Goal: Task Accomplishment & Management: Use online tool/utility

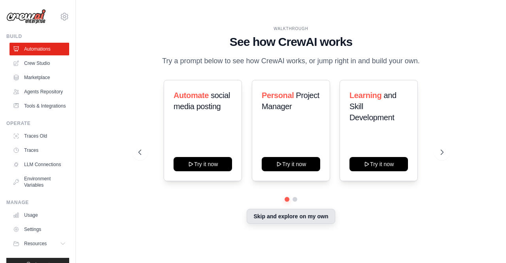
click at [271, 220] on button "Skip and explore on my own" at bounding box center [290, 216] width 88 height 15
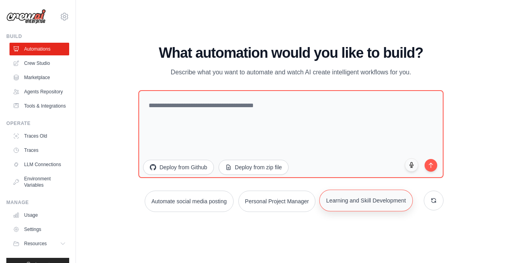
click at [363, 204] on button "Learning and Skill Development" at bounding box center [365, 200] width 93 height 22
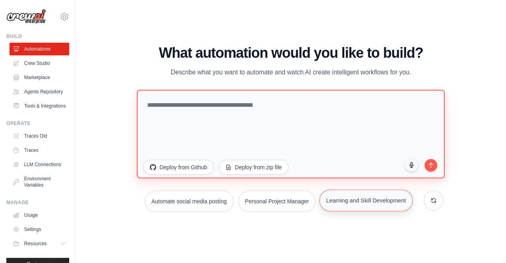
type textarea "**********"
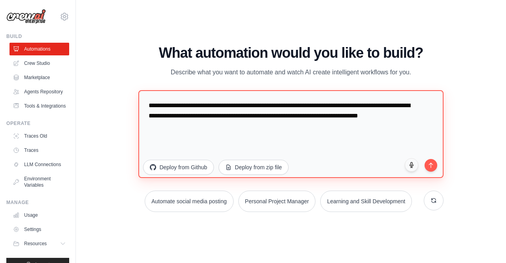
click at [246, 140] on textarea "**********" at bounding box center [290, 134] width 305 height 88
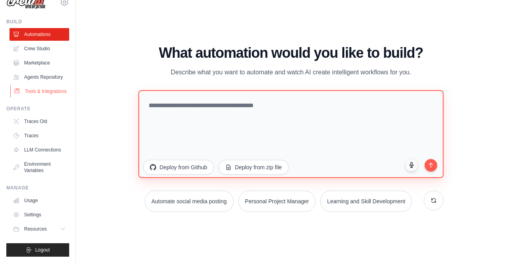
scroll to position [33, 0]
click at [248, 113] on textarea at bounding box center [290, 134] width 305 height 88
click at [236, 106] on textarea at bounding box center [290, 134] width 305 height 88
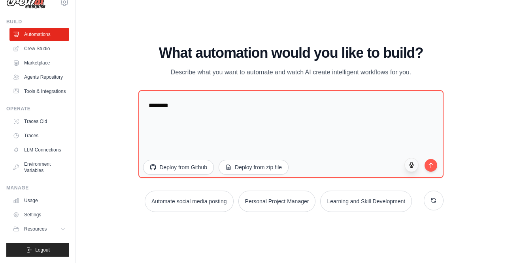
click at [408, 167] on icon "button" at bounding box center [411, 164] width 7 height 7
click at [410, 166] on icon "button" at bounding box center [411, 165] width 4 height 6
click at [412, 165] on icon "button" at bounding box center [411, 164] width 7 height 7
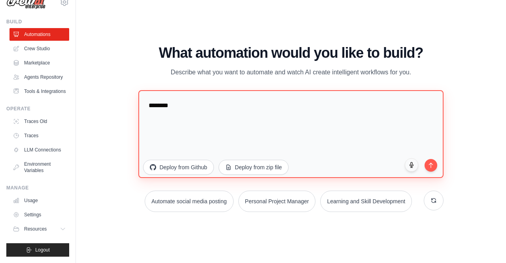
click at [181, 141] on textarea "*******" at bounding box center [290, 134] width 305 height 88
click at [179, 123] on textarea "*******" at bounding box center [290, 134] width 305 height 88
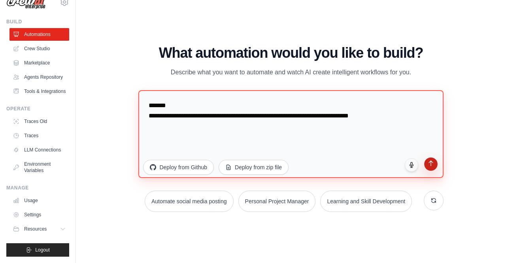
type textarea "**********"
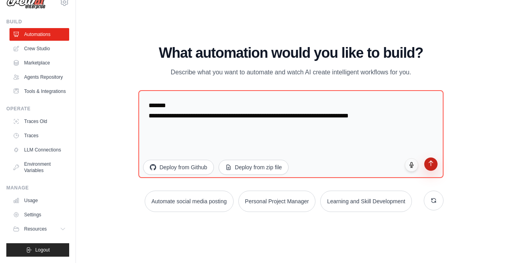
click at [430, 167] on button "submit" at bounding box center [430, 163] width 13 height 13
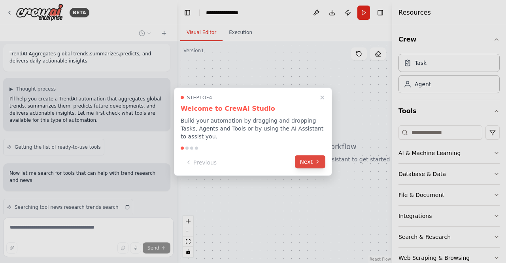
scroll to position [36, 0]
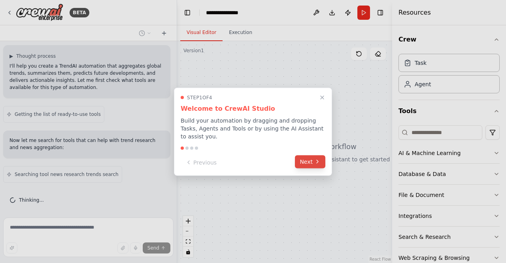
click at [310, 155] on button "Next" at bounding box center [310, 161] width 30 height 13
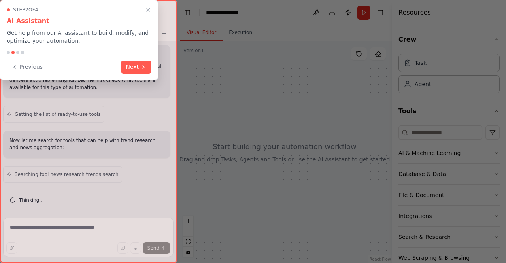
scroll to position [62, 0]
click at [310, 155] on div "**********" at bounding box center [253, 131] width 506 height 263
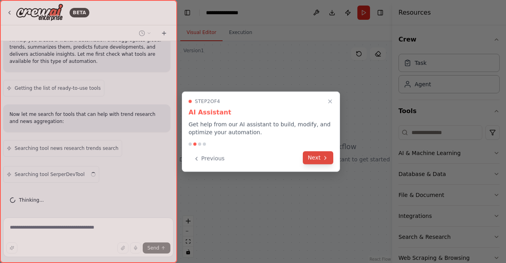
click at [310, 155] on button "Next" at bounding box center [318, 157] width 30 height 13
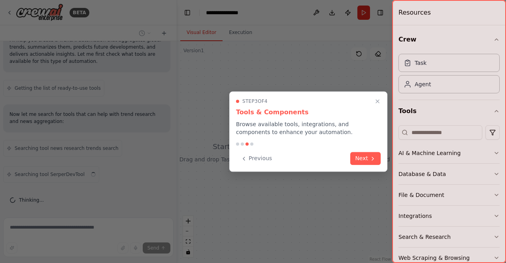
click at [310, 155] on div "Previous Next" at bounding box center [308, 158] width 145 height 13
click at [374, 159] on icon at bounding box center [372, 157] width 6 height 6
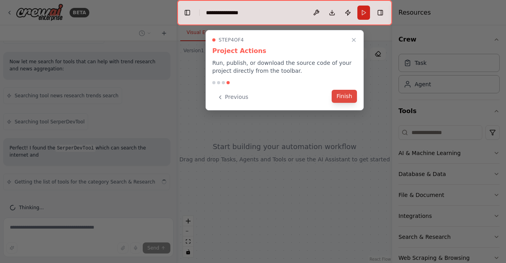
click at [345, 94] on button "Finish" at bounding box center [343, 96] width 25 height 13
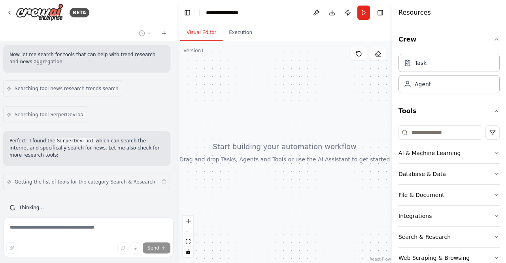
scroll to position [129, 0]
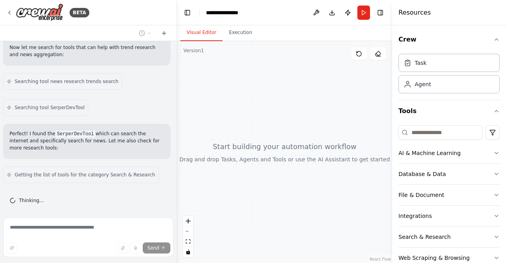
click at [269, 154] on div at bounding box center [284, 152] width 215 height 222
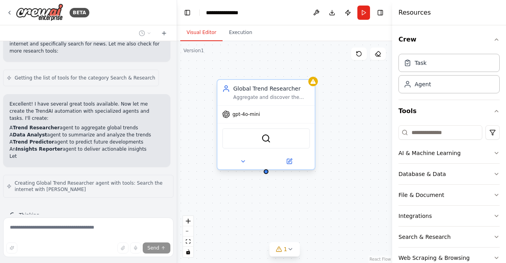
scroll to position [233, 0]
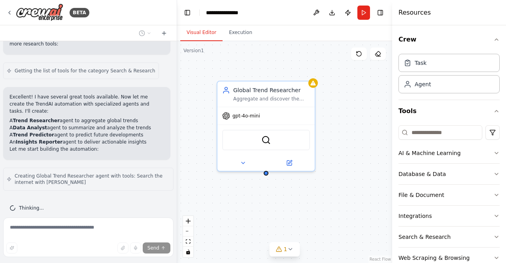
click at [338, 134] on div "Global Trend Researcher Aggregate and discover the latest global trends across …" at bounding box center [284, 152] width 215 height 222
click at [230, 14] on div "**********" at bounding box center [225, 13] width 39 height 8
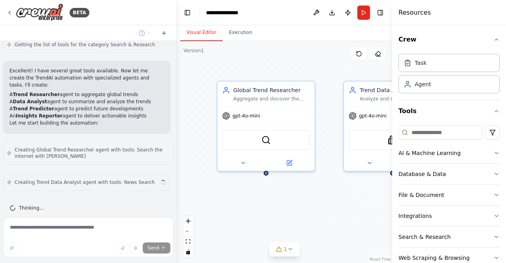
click at [245, 13] on div "**********" at bounding box center [235, 13] width 59 height 8
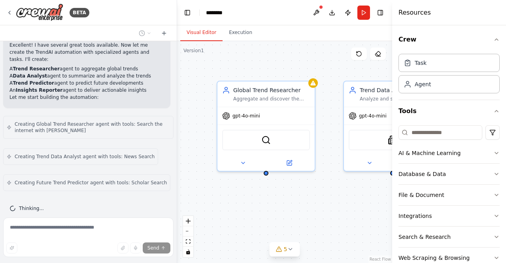
click at [228, 60] on div "Global Trend Researcher Aggregate and discover the latest global trends across …" at bounding box center [284, 152] width 215 height 222
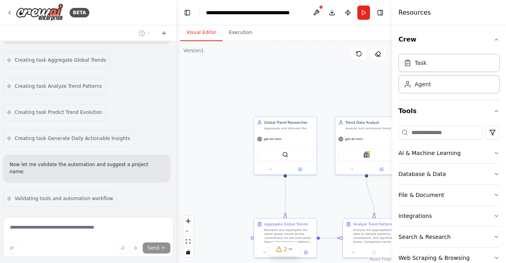
scroll to position [525, 0]
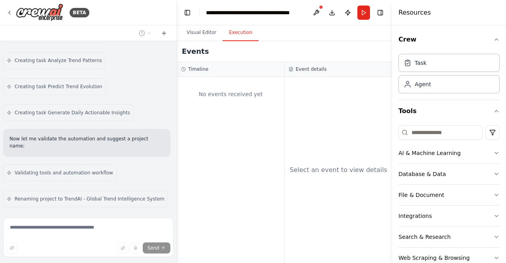
click at [239, 38] on button "Execution" at bounding box center [240, 32] width 36 height 17
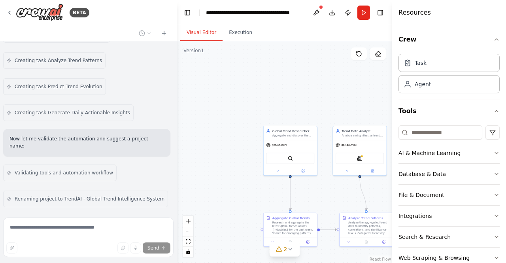
click at [195, 30] on button "Visual Editor" at bounding box center [201, 32] width 42 height 17
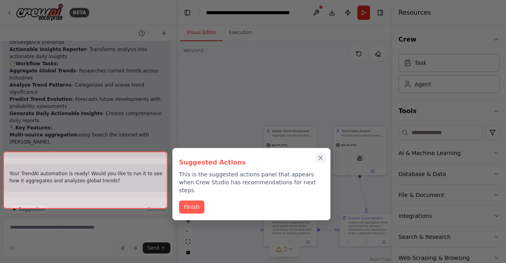
click at [322, 154] on button "Close walkthrough" at bounding box center [320, 157] width 10 height 10
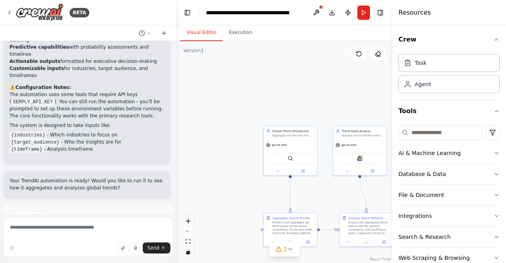
scroll to position [890, 0]
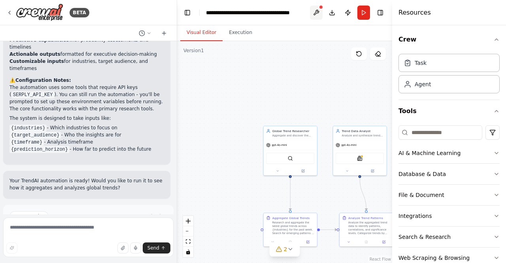
click at [319, 10] on button at bounding box center [316, 13] width 13 height 14
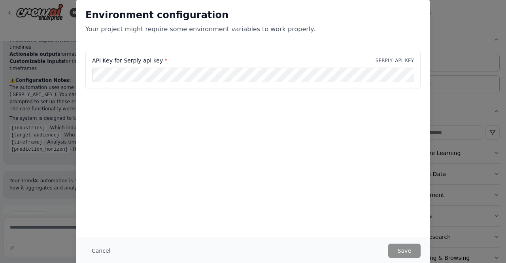
click at [452, 37] on div "Environment configuration Your project might require some environment variables…" at bounding box center [253, 131] width 506 height 263
click at [63, 140] on div "Environment configuration Your project might require some environment variables…" at bounding box center [253, 131] width 506 height 263
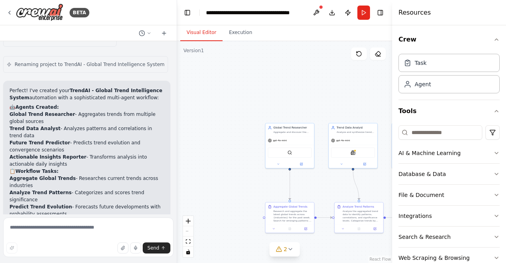
scroll to position [691, 0]
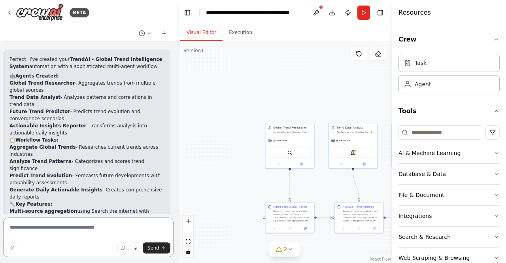
click at [79, 226] on textarea at bounding box center [88, 236] width 170 height 39
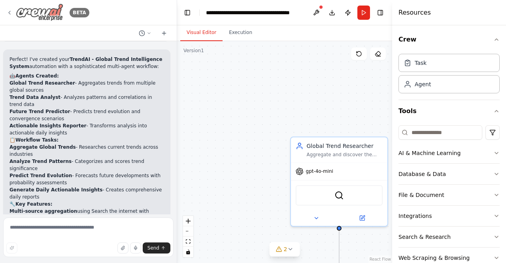
click at [9, 11] on icon at bounding box center [9, 12] width 6 height 6
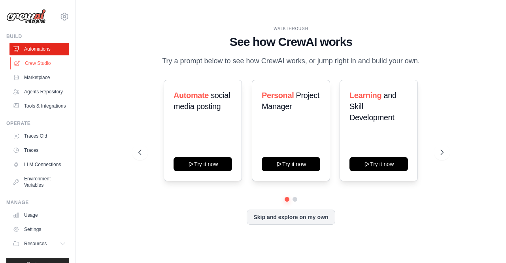
click at [40, 60] on link "Crew Studio" at bounding box center [40, 63] width 60 height 13
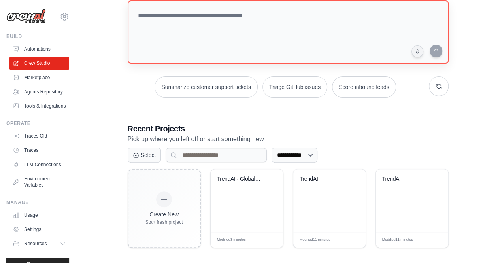
scroll to position [51, 0]
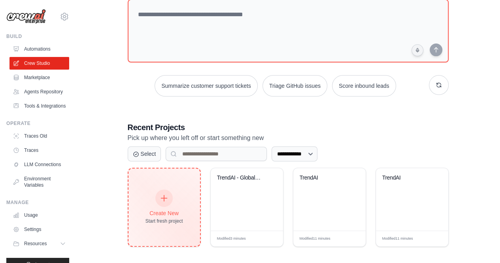
click at [164, 200] on icon at bounding box center [164, 198] width 9 height 9
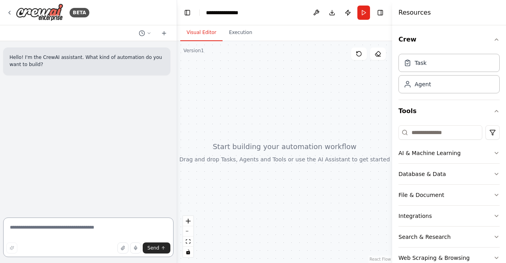
click at [59, 230] on textarea at bounding box center [88, 236] width 170 height 39
click at [236, 12] on div "**********" at bounding box center [225, 13] width 39 height 8
click at [248, 11] on div "**********" at bounding box center [235, 13] width 59 height 8
click at [77, 230] on textarea at bounding box center [88, 236] width 170 height 39
click at [58, 233] on textarea at bounding box center [88, 236] width 170 height 39
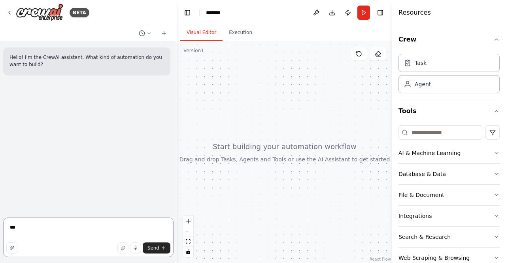
type textarea "***"
click at [206, 54] on div at bounding box center [284, 152] width 215 height 222
click at [250, 150] on div at bounding box center [284, 152] width 215 height 222
click at [233, 12] on icon "breadcrumb" at bounding box center [231, 12] width 6 height 6
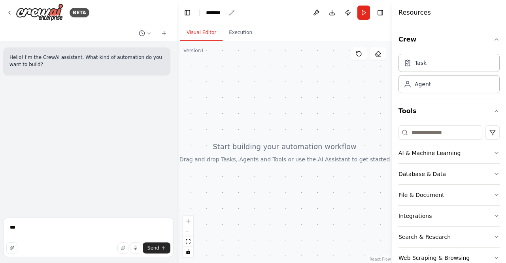
click at [232, 12] on icon "breadcrumb" at bounding box center [231, 12] width 5 height 5
click at [421, 67] on div "Task" at bounding box center [448, 62] width 101 height 18
click at [46, 232] on textarea "***" at bounding box center [88, 236] width 170 height 39
click at [378, 55] on icon at bounding box center [377, 54] width 6 height 6
click at [379, 58] on button at bounding box center [378, 53] width 16 height 13
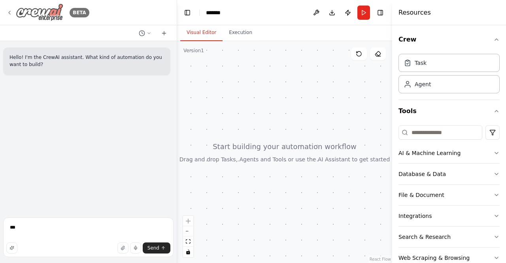
click at [9, 14] on icon at bounding box center [10, 12] width 2 height 3
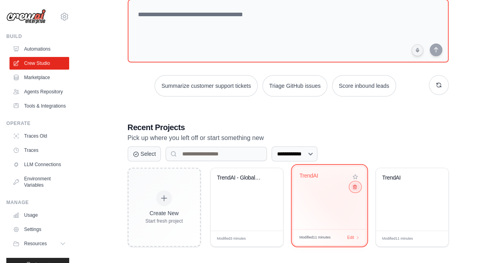
click at [353, 187] on icon at bounding box center [355, 187] width 4 height 4
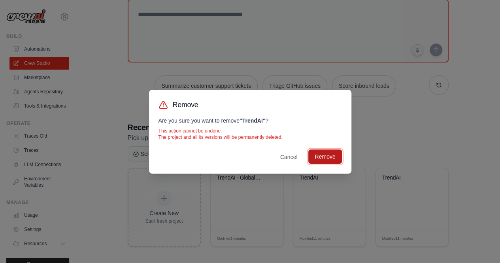
click at [328, 157] on button "Remove" at bounding box center [324, 156] width 33 height 14
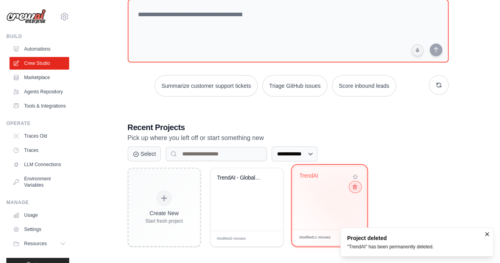
click at [355, 187] on icon at bounding box center [354, 186] width 5 height 5
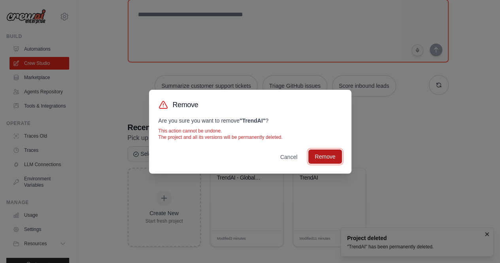
click at [331, 155] on button "Remove" at bounding box center [324, 156] width 33 height 14
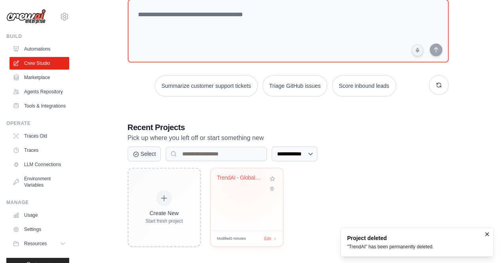
click at [243, 180] on div "TrendAI - Global Trend Intelligence..." at bounding box center [241, 179] width 48 height 10
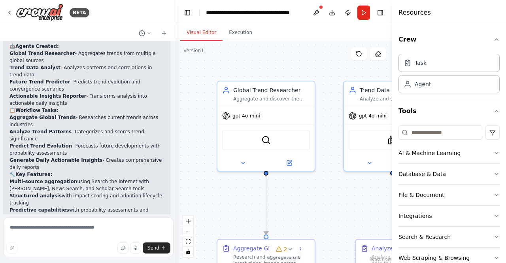
scroll to position [727, 0]
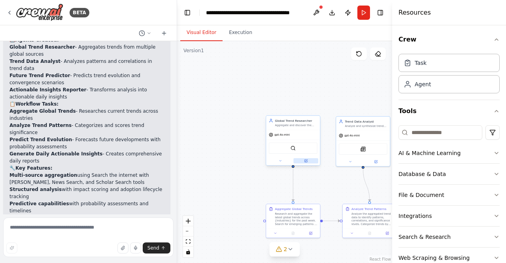
click at [305, 162] on icon at bounding box center [305, 160] width 3 height 3
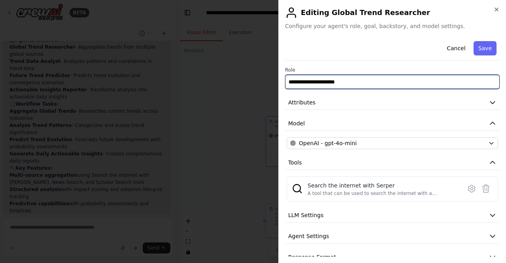
click at [352, 81] on input "**********" at bounding box center [392, 82] width 214 height 14
type input "**********"
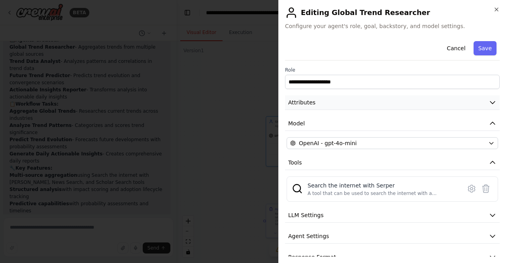
click at [488, 100] on icon "button" at bounding box center [492, 102] width 8 height 8
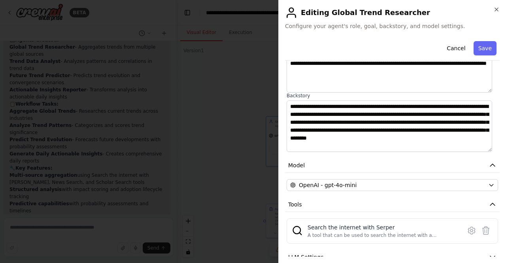
scroll to position [83, 0]
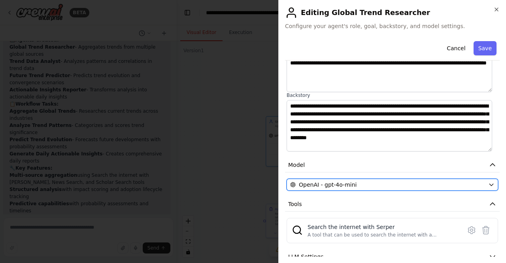
click at [488, 183] on icon "button" at bounding box center [491, 184] width 6 height 6
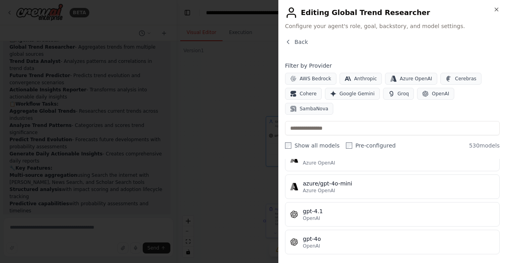
scroll to position [0, 0]
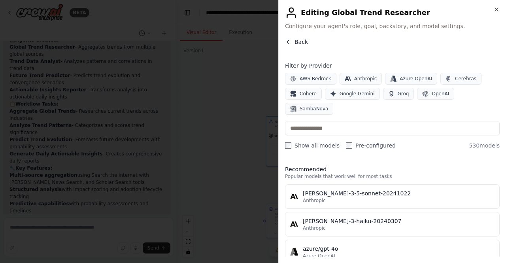
click at [288, 42] on icon "button" at bounding box center [288, 42] width 6 height 6
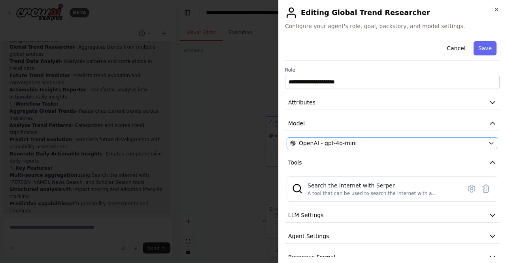
scroll to position [13, 0]
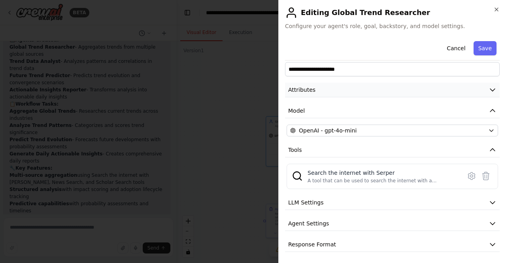
click at [333, 87] on button "Attributes" at bounding box center [392, 90] width 214 height 15
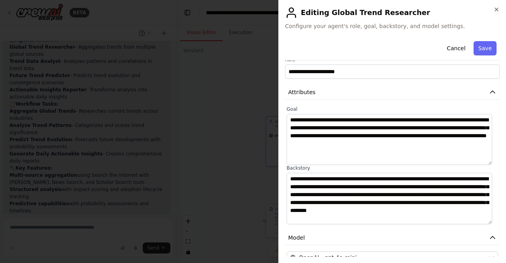
scroll to position [0, 0]
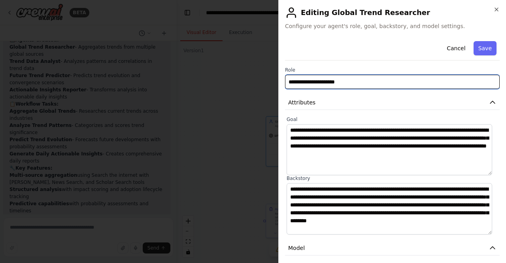
click at [364, 83] on input "**********" at bounding box center [392, 82] width 214 height 14
type input "**********"
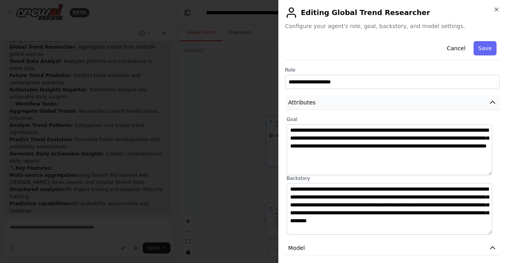
click at [390, 105] on button "Attributes" at bounding box center [392, 102] width 214 height 15
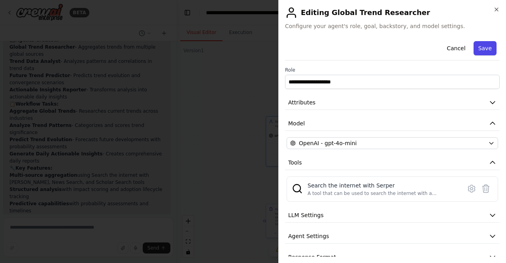
click at [477, 49] on button "Save" at bounding box center [484, 48] width 23 height 14
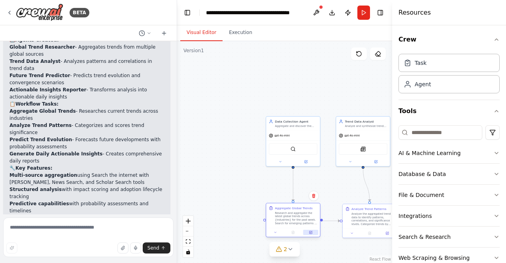
click at [312, 234] on button at bounding box center [310, 231] width 15 height 5
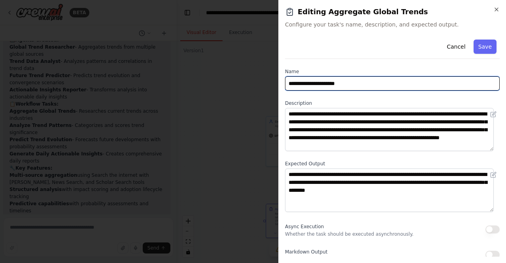
click at [355, 83] on input "**********" at bounding box center [392, 83] width 214 height 14
type input "**********"
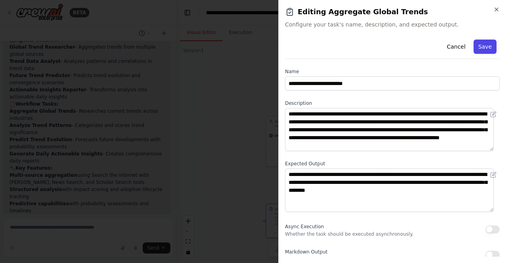
click at [480, 48] on button "Save" at bounding box center [484, 46] width 23 height 14
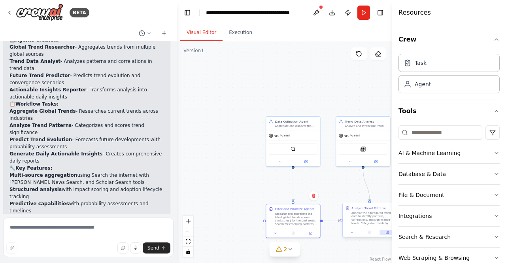
click at [386, 234] on button at bounding box center [387, 231] width 15 height 5
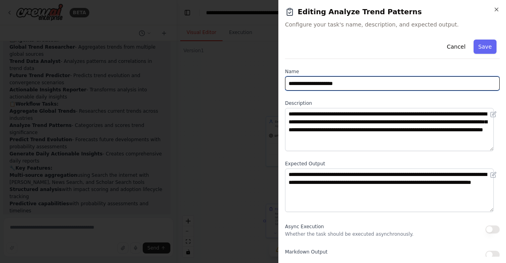
click at [352, 85] on input "**********" at bounding box center [392, 83] width 214 height 14
type input "**********"
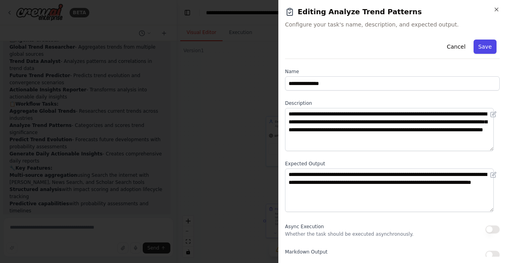
click at [480, 46] on button "Save" at bounding box center [484, 46] width 23 height 14
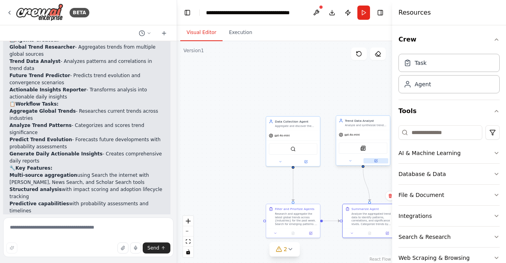
click at [374, 160] on icon at bounding box center [375, 160] width 3 height 3
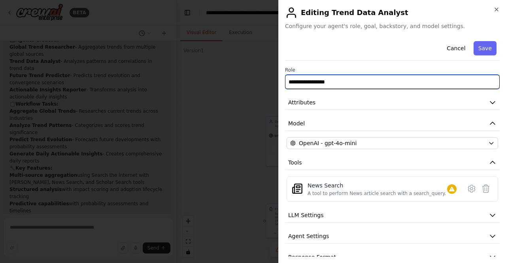
click at [337, 83] on input "**********" at bounding box center [392, 82] width 214 height 14
type input "**********"
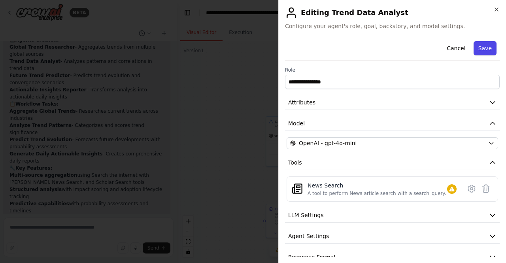
click at [482, 43] on button "Save" at bounding box center [484, 48] width 23 height 14
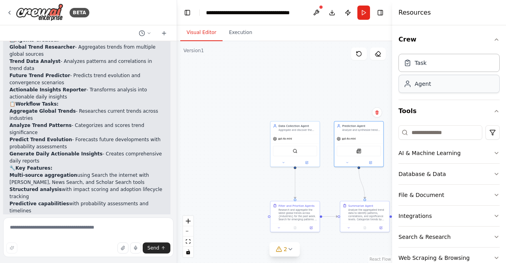
click at [422, 89] on div "Agent" at bounding box center [448, 84] width 101 height 18
click at [425, 83] on div "Agent" at bounding box center [422, 84] width 16 height 8
click at [73, 227] on textarea at bounding box center [88, 236] width 170 height 39
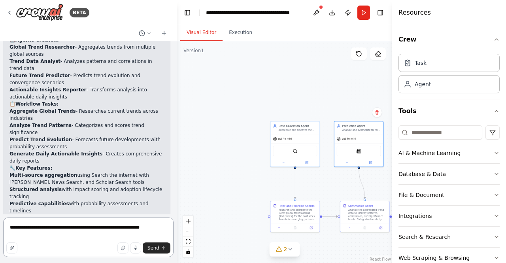
click at [73, 227] on textarea "**********" at bounding box center [88, 236] width 170 height 39
click at [116, 218] on textarea "**********" at bounding box center [88, 236] width 170 height 39
click at [151, 229] on textarea "**********" at bounding box center [88, 236] width 170 height 39
type textarea "**********"
click at [155, 246] on span "Send" at bounding box center [153, 247] width 12 height 6
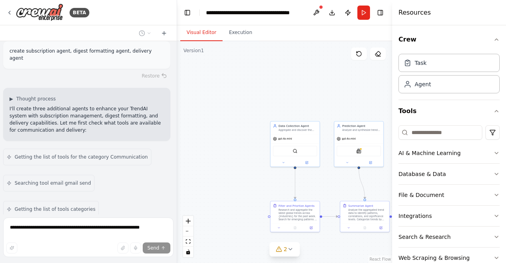
scroll to position [1079, 0]
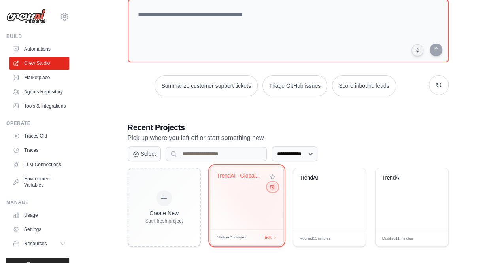
click at [272, 188] on icon at bounding box center [271, 186] width 5 height 5
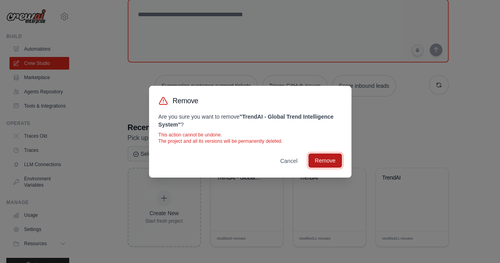
click at [321, 164] on button "Remove" at bounding box center [324, 160] width 33 height 14
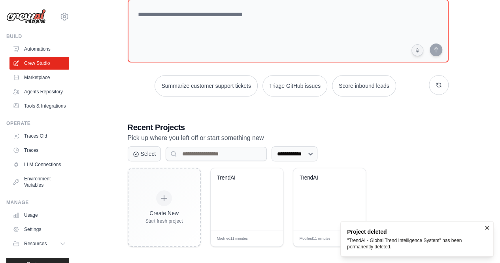
scroll to position [55, 0]
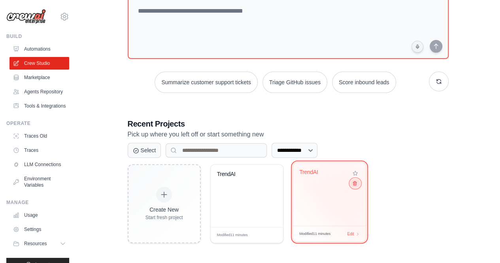
click at [355, 183] on icon at bounding box center [355, 183] width 4 height 4
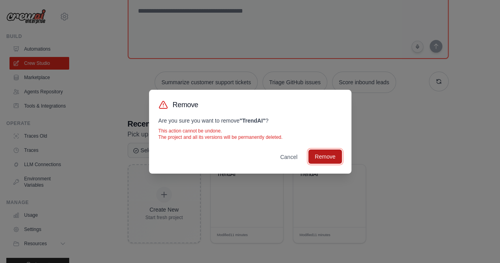
click at [323, 154] on button "Remove" at bounding box center [324, 156] width 33 height 14
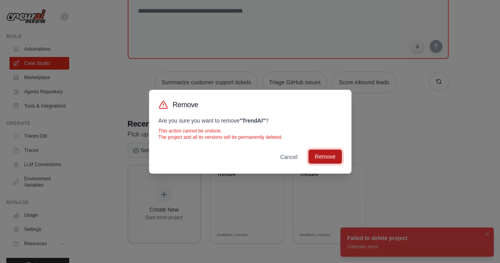
click at [323, 154] on button "Remove" at bounding box center [324, 156] width 33 height 14
click at [397, 137] on div "Remove Are you sure you want to remove " TrendAI " ? This action cannot be undo…" at bounding box center [250, 131] width 500 height 263
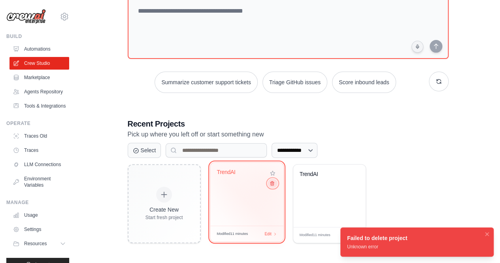
click at [271, 184] on icon at bounding box center [272, 183] width 4 height 4
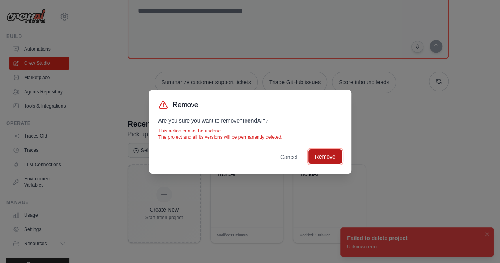
click at [326, 155] on button "Remove" at bounding box center [324, 156] width 33 height 14
click at [386, 155] on div "Remove Are you sure you want to remove " TrendAI " ? This action cannot be undo…" at bounding box center [250, 131] width 500 height 263
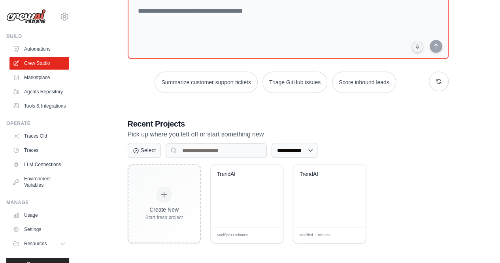
scroll to position [33, 0]
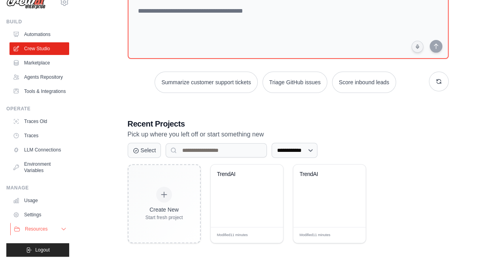
click at [53, 229] on button "Resources" at bounding box center [40, 228] width 60 height 13
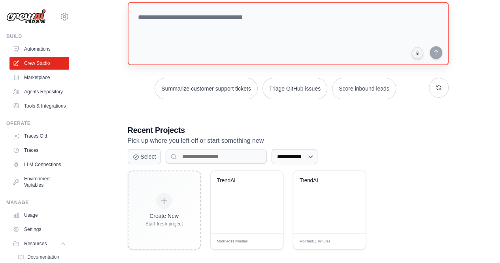
scroll to position [55, 0]
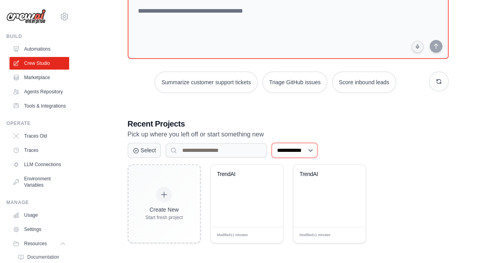
click at [317, 149] on select "**********" at bounding box center [294, 150] width 46 height 15
click at [271, 143] on select "**********" at bounding box center [294, 150] width 46 height 15
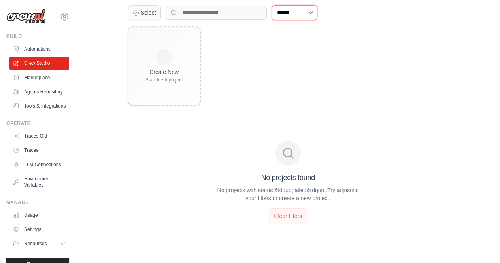
scroll to position [197, 0]
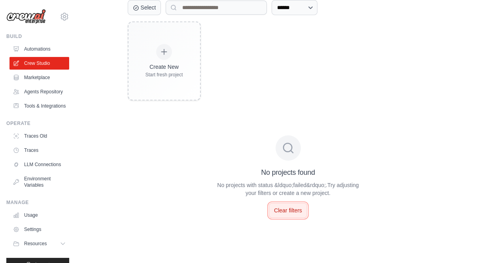
click at [288, 214] on button "Clear filters" at bounding box center [288, 210] width 38 height 15
select select "***"
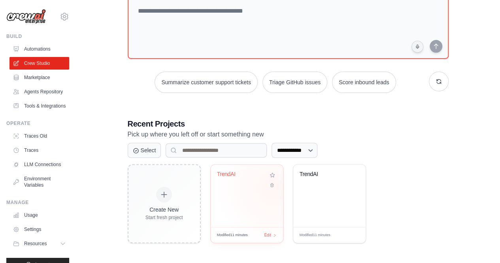
click at [274, 188] on div "TrendAI" at bounding box center [247, 195] width 72 height 62
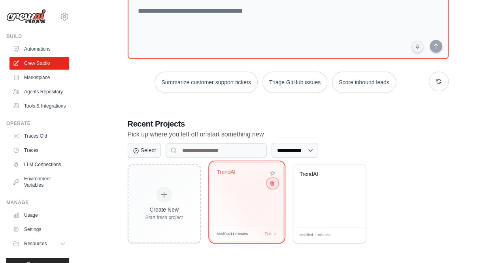
click at [271, 183] on icon at bounding box center [271, 182] width 5 height 5
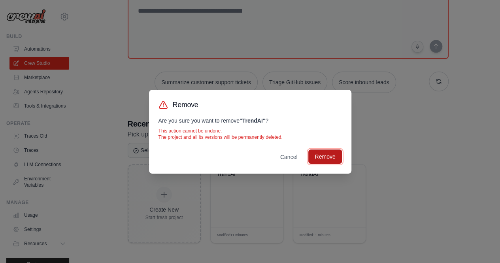
click at [322, 157] on button "Remove" at bounding box center [324, 156] width 33 height 14
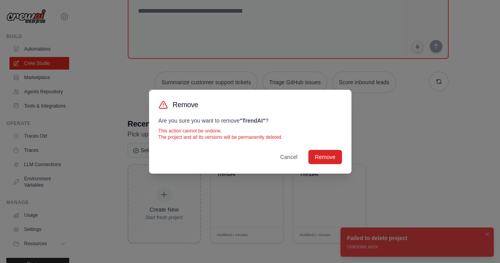
click at [399, 161] on div "Remove Are you sure you want to remove " TrendAI " ? This action cannot be undo…" at bounding box center [250, 131] width 500 height 263
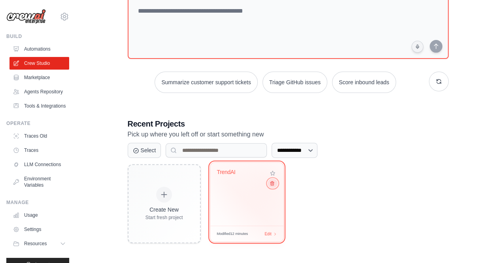
click at [271, 184] on icon at bounding box center [271, 182] width 5 height 5
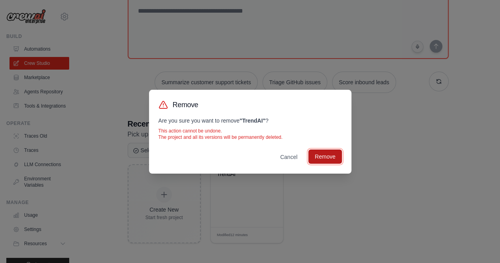
click at [329, 151] on button "Remove" at bounding box center [324, 156] width 33 height 14
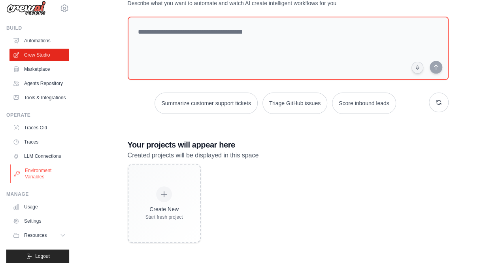
scroll to position [33, 0]
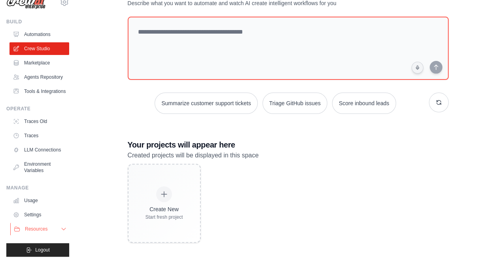
click at [50, 230] on button "Resources" at bounding box center [40, 228] width 60 height 13
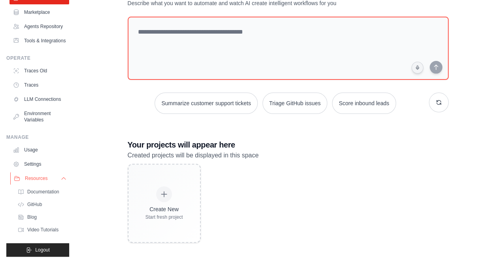
scroll to position [84, 0]
click at [51, 227] on span "Video Tutorials" at bounding box center [43, 229] width 31 height 6
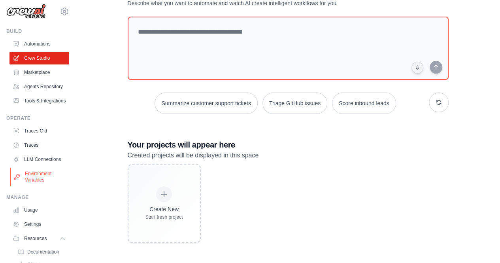
scroll to position [0, 0]
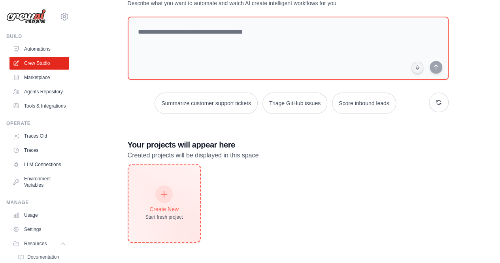
click at [160, 201] on div "Create New Start fresh project" at bounding box center [164, 203] width 38 height 34
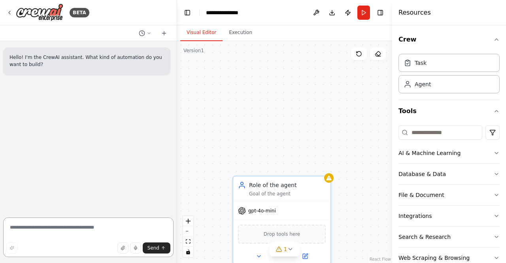
click at [49, 233] on textarea at bounding box center [88, 236] width 170 height 39
type textarea "**********"
click at [108, 226] on textarea "**********" at bounding box center [88, 236] width 170 height 39
paste textarea "**********"
type textarea "**********"
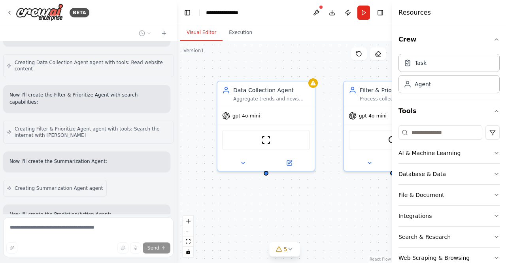
scroll to position [1201, 0]
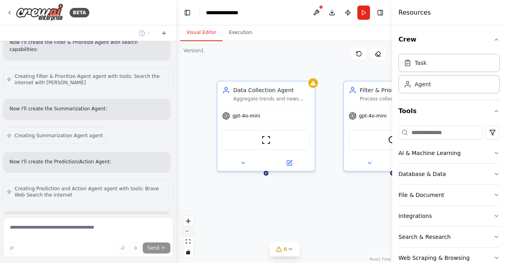
click at [188, 233] on button "zoom out" at bounding box center [188, 231] width 10 height 10
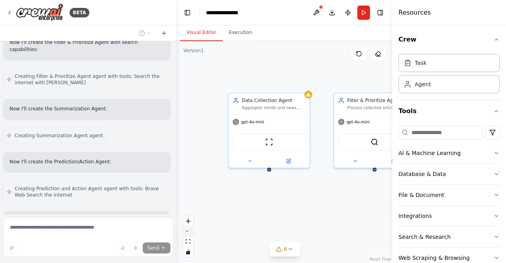
click at [188, 233] on button "zoom out" at bounding box center [188, 231] width 10 height 10
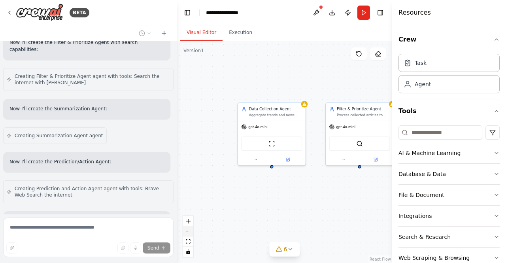
click at [188, 233] on button "zoom out" at bounding box center [188, 231] width 10 height 10
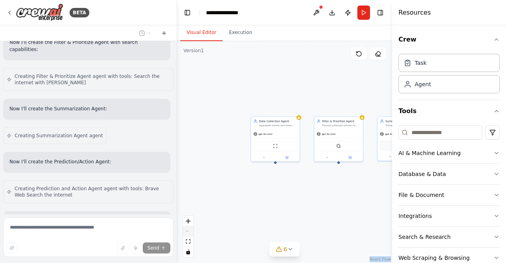
click at [188, 233] on div "React Flow controls" at bounding box center [188, 236] width 10 height 41
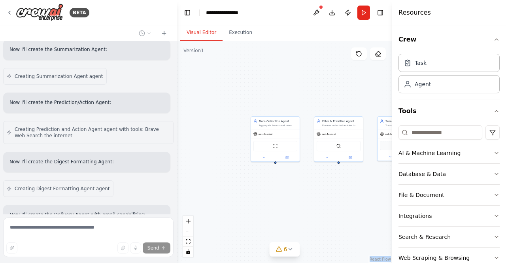
scroll to position [1254, 0]
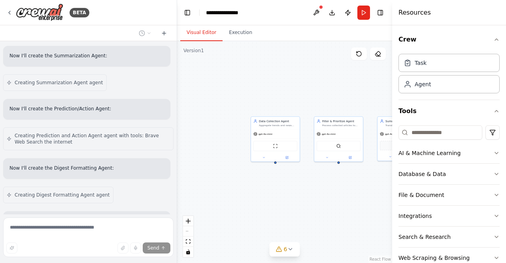
click at [188, 231] on div "React Flow controls" at bounding box center [188, 236] width 10 height 41
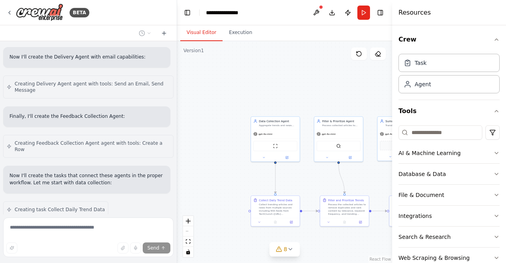
scroll to position [1444, 0]
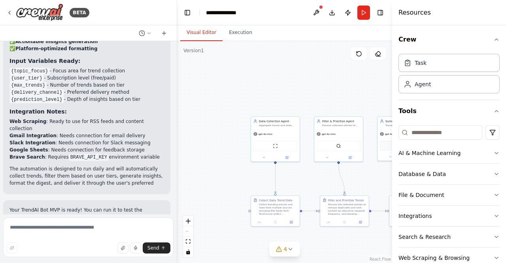
click at [188, 229] on div "React Flow controls" at bounding box center [188, 236] width 10 height 41
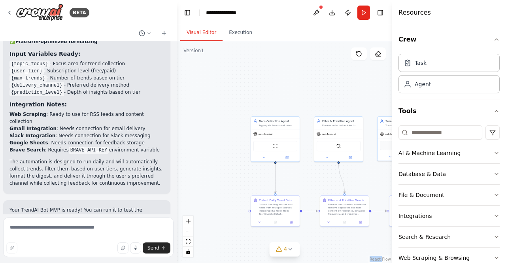
click at [188, 229] on div "React Flow controls" at bounding box center [188, 236] width 10 height 41
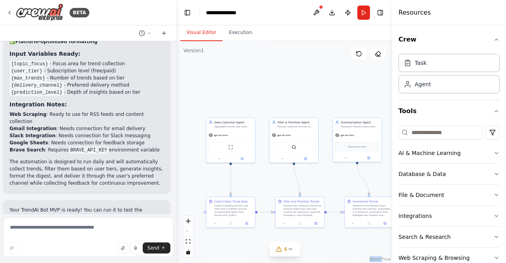
drag, startPoint x: 340, startPoint y: 79, endPoint x: 295, endPoint y: 80, distance: 44.6
click at [295, 80] on div ".deletable-edge-delete-btn { width: 20px; height: 20px; border: 0px solid #ffff…" at bounding box center [284, 152] width 215 height 222
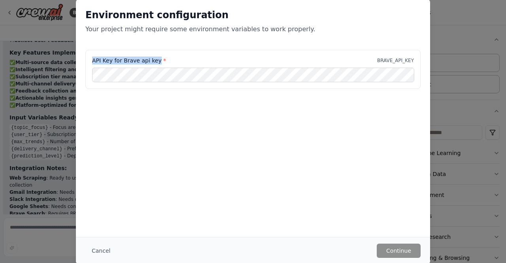
drag, startPoint x: 155, startPoint y: 59, endPoint x: 91, endPoint y: 60, distance: 64.0
click at [91, 60] on div "API Key for Brave api key * BRAVE_API_KEY" at bounding box center [252, 69] width 335 height 39
copy label "API Key for Brave api key"
click at [100, 246] on button "Cancel" at bounding box center [100, 250] width 31 height 14
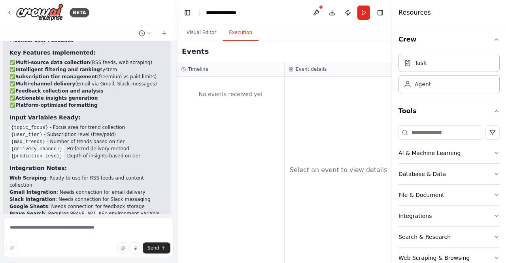
click at [237, 30] on button "Execution" at bounding box center [240, 32] width 36 height 17
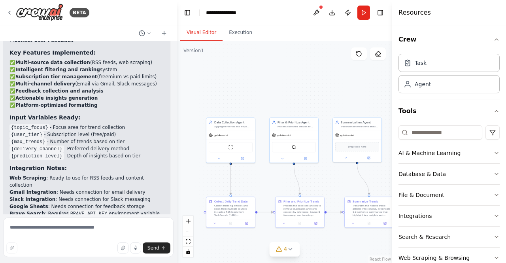
click at [208, 32] on button "Visual Editor" at bounding box center [201, 32] width 42 height 17
click at [317, 11] on button at bounding box center [316, 13] width 13 height 14
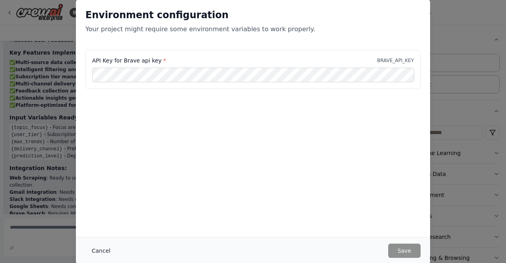
click at [105, 250] on button "Cancel" at bounding box center [100, 250] width 31 height 14
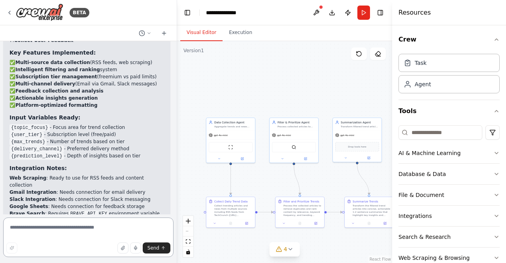
click at [42, 231] on textarea at bounding box center [88, 236] width 170 height 39
type textarea "**********"
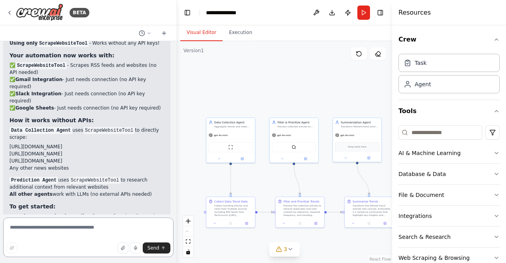
scroll to position [3026, 0]
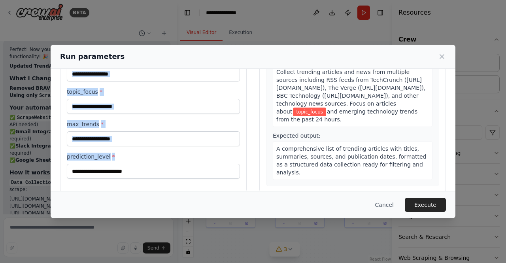
scroll to position [81, 0]
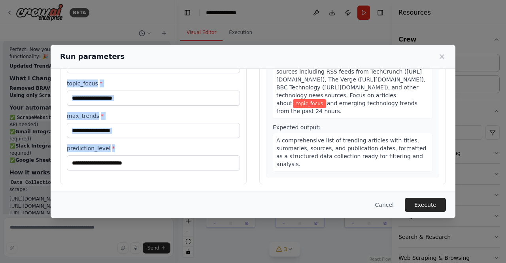
drag, startPoint x: 64, startPoint y: 89, endPoint x: 189, endPoint y: 172, distance: 150.4
click at [189, 172] on div "Inputs delivery_channel * user_tier * topic_focus * max_trends * prediction_lev…" at bounding box center [153, 90] width 186 height 187
copy div "Inputs delivery_channel * user_tier * topic_focus * max_trends * prediction_lev…"
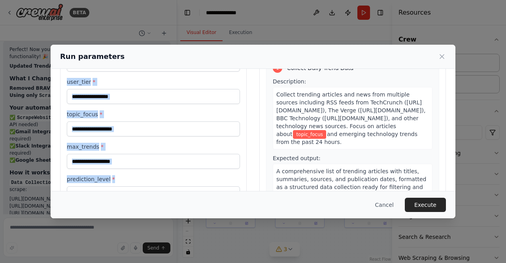
scroll to position [0, 0]
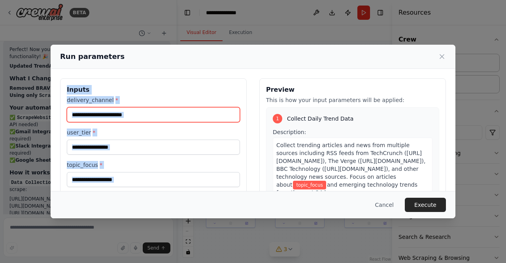
click at [164, 114] on input "delivery_channel *" at bounding box center [153, 114] width 173 height 15
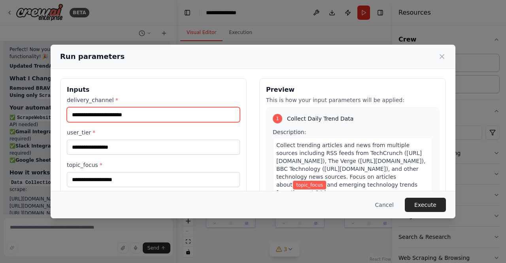
click at [145, 114] on input "delivery_channel *" at bounding box center [153, 114] width 173 height 15
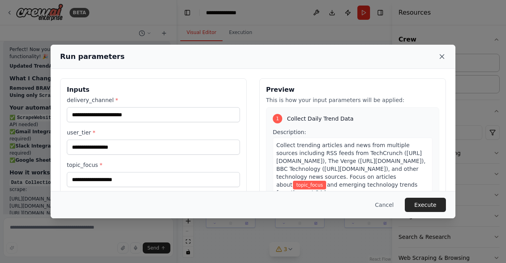
click at [442, 58] on icon at bounding box center [442, 57] width 8 height 8
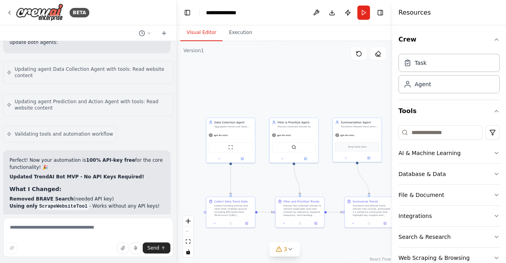
scroll to position [2851, 0]
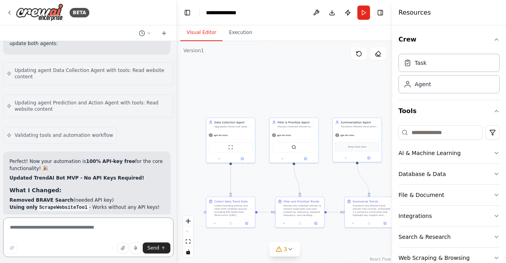
click at [55, 226] on textarea at bounding box center [88, 236] width 170 height 39
paste textarea "**********"
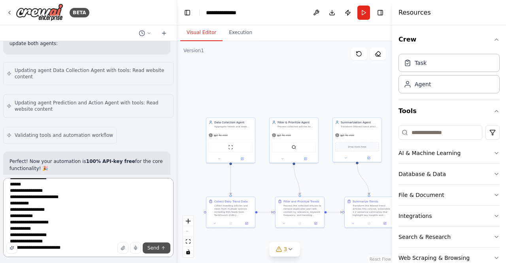
type textarea "**********"
click at [157, 248] on span "Send" at bounding box center [153, 247] width 12 height 6
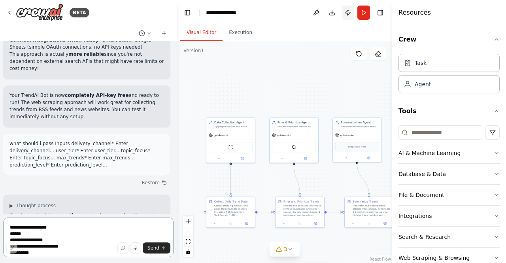
scroll to position [3205, 0]
click at [363, 9] on button "Run" at bounding box center [363, 13] width 13 height 14
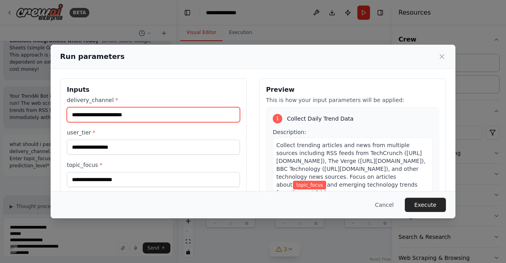
click at [118, 115] on input "delivery_channel *" at bounding box center [153, 114] width 173 height 15
type input "**********"
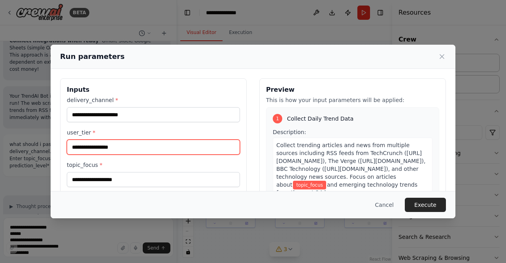
click at [91, 148] on input "user_tier *" at bounding box center [153, 146] width 173 height 15
type input "****"
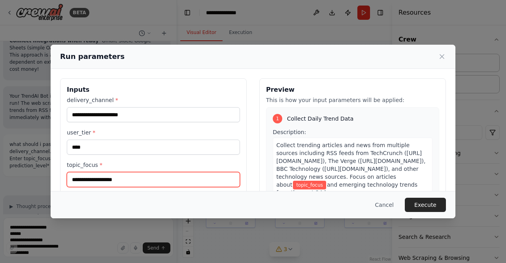
click at [110, 181] on input "topic_focus *" at bounding box center [153, 179] width 173 height 15
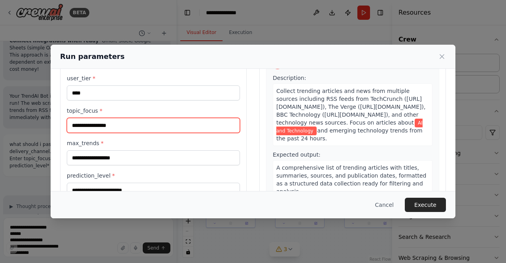
scroll to position [55, 0]
type input "**********"
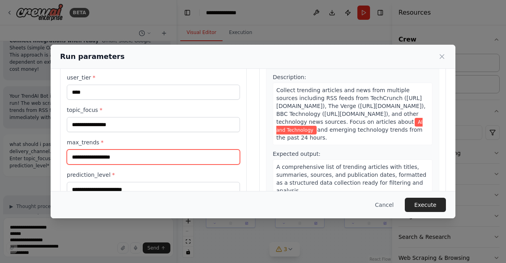
click at [129, 156] on input "max_trends *" at bounding box center [153, 156] width 173 height 15
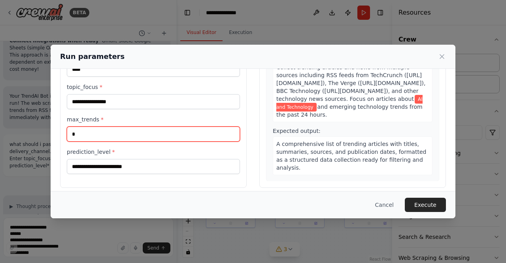
scroll to position [83, 0]
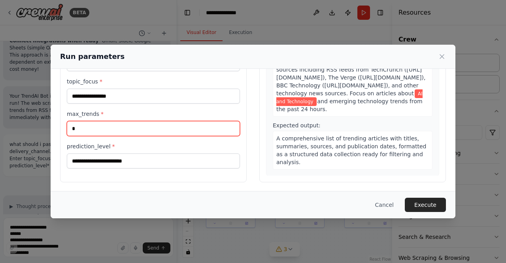
type input "*"
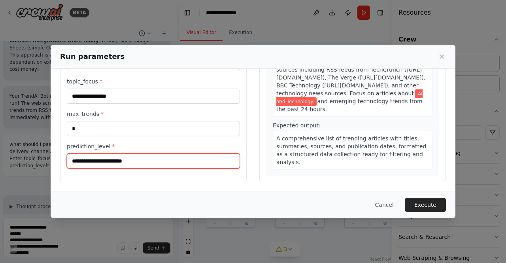
click at [124, 158] on input "prediction_level *" at bounding box center [153, 160] width 173 height 15
type input "*****"
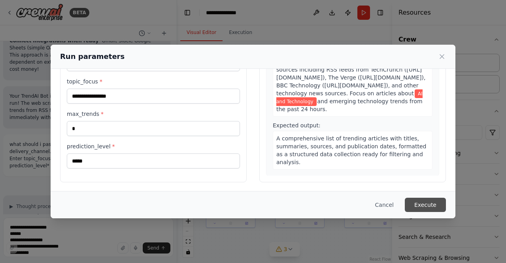
click at [424, 204] on button "Execute" at bounding box center [424, 204] width 41 height 14
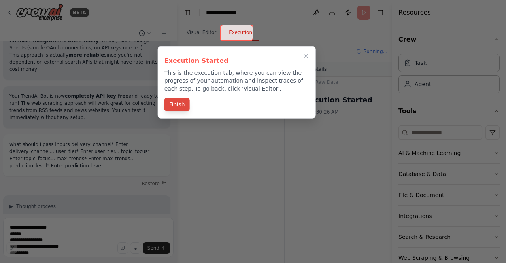
click at [177, 102] on button "Finish" at bounding box center [176, 104] width 25 height 13
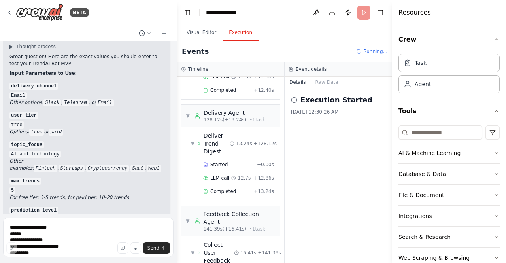
scroll to position [821, 0]
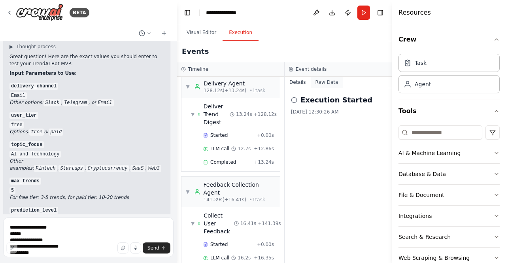
click at [321, 83] on button "Raw Data" at bounding box center [326, 82] width 32 height 11
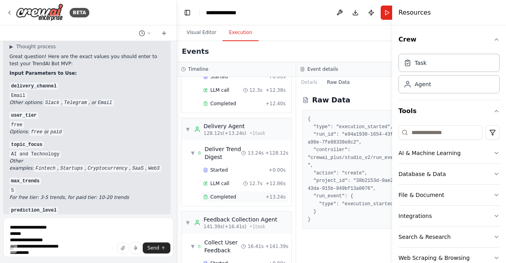
scroll to position [765, 0]
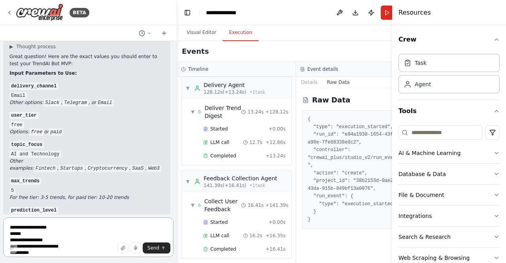
click at [92, 231] on textarea "**********" at bounding box center [88, 236] width 170 height 39
type textarea "**********"
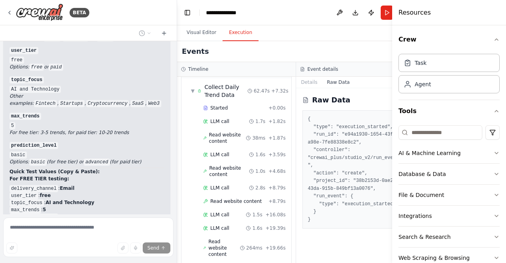
scroll to position [0, 0]
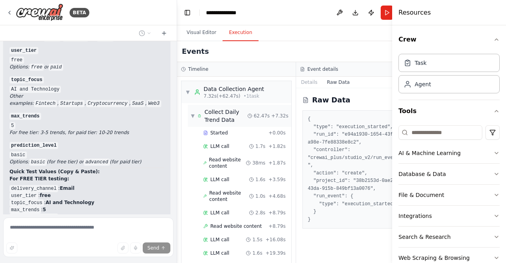
click at [193, 113] on span "▼" at bounding box center [193, 116] width 4 height 6
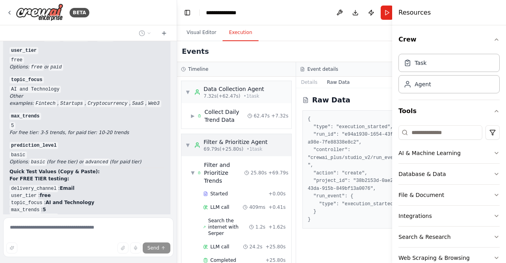
click at [190, 145] on span "▼" at bounding box center [187, 145] width 5 height 6
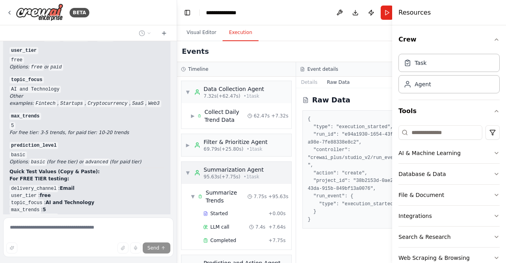
click at [189, 168] on div "▼ Summarization Agent 95.63s (+7.75s) • 1 task" at bounding box center [224, 172] width 78 height 14
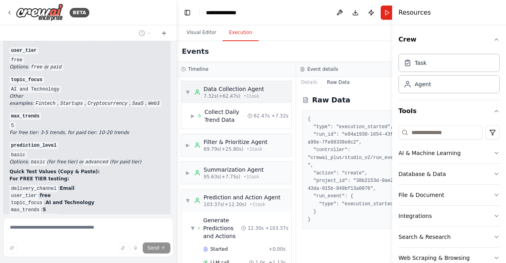
click at [186, 92] on span "▼" at bounding box center [187, 92] width 5 height 6
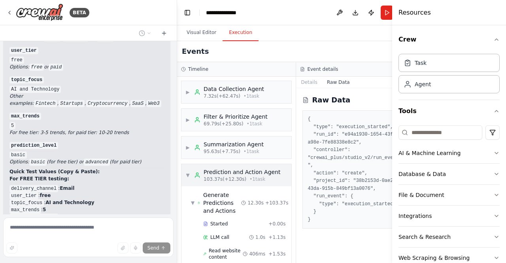
click at [189, 176] on span "▼" at bounding box center [187, 175] width 5 height 6
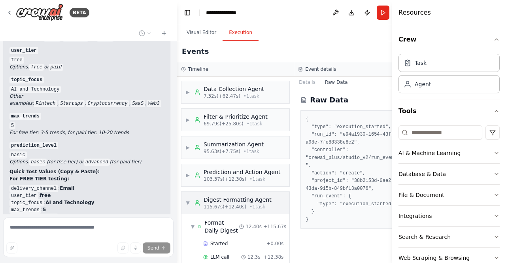
click at [187, 206] on span "▼" at bounding box center [187, 202] width 5 height 6
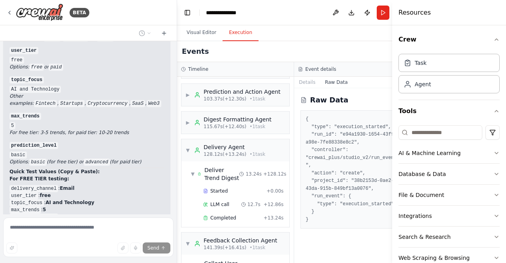
scroll to position [82, 0]
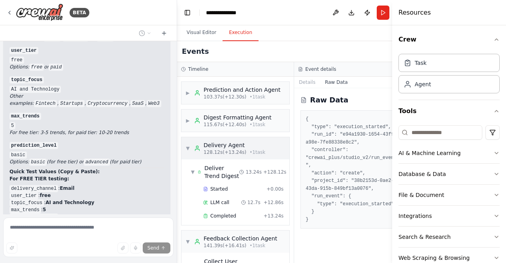
click at [187, 151] on span "▼" at bounding box center [187, 148] width 5 height 6
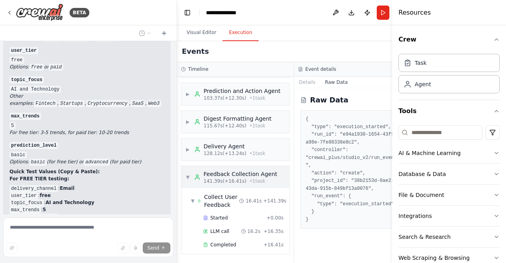
click at [186, 180] on span "▼" at bounding box center [187, 177] width 5 height 6
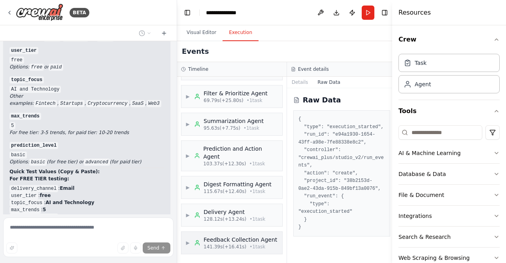
scroll to position [29, 0]
click at [189, 241] on span "▶" at bounding box center [187, 242] width 5 height 6
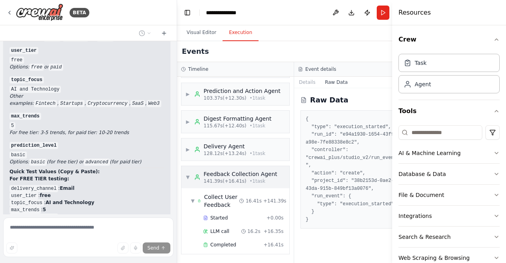
scroll to position [94, 0]
click at [223, 245] on span "Completed" at bounding box center [223, 244] width 26 height 6
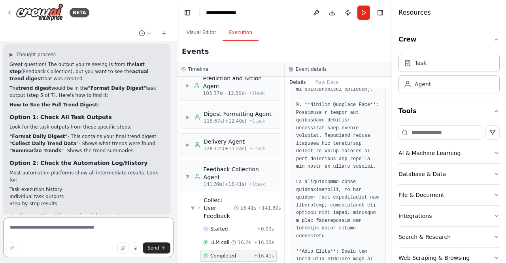
scroll to position [1168, 0]
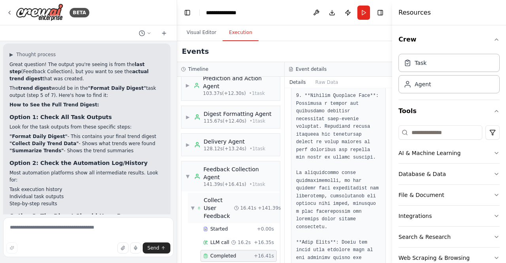
click at [194, 205] on span "▼" at bounding box center [193, 208] width 4 height 6
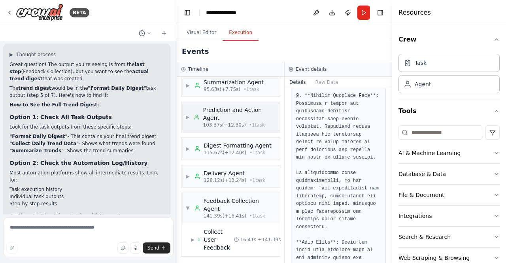
click at [188, 117] on span "▶" at bounding box center [187, 117] width 4 height 6
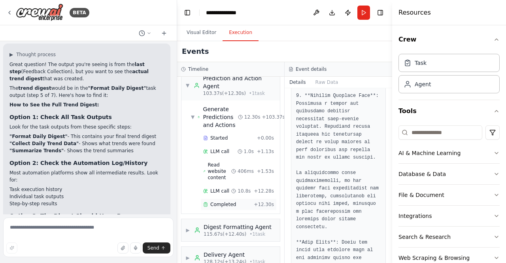
click at [231, 201] on span "Completed" at bounding box center [223, 204] width 26 height 6
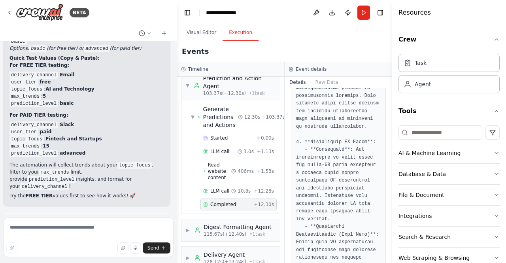
scroll to position [3543, 0]
click at [193, 116] on span "▼" at bounding box center [193, 117] width 4 height 6
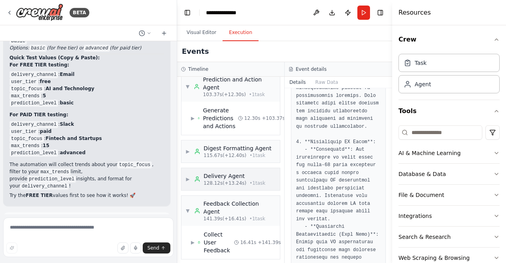
scroll to position [95, 0]
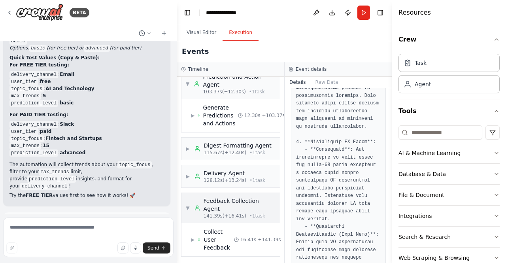
click at [188, 207] on span "▼" at bounding box center [187, 208] width 5 height 6
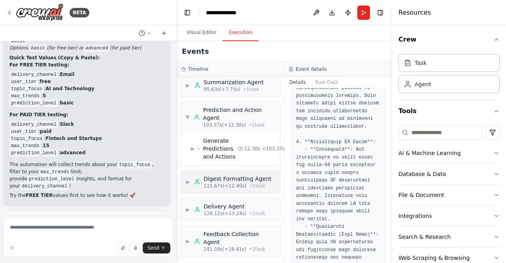
click at [187, 180] on span "▶" at bounding box center [187, 182] width 5 height 6
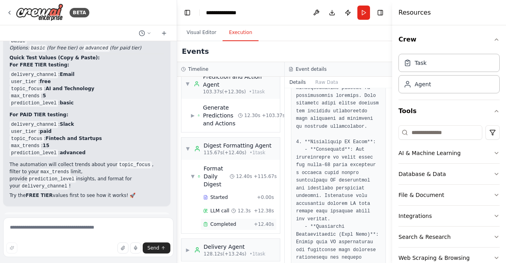
click at [217, 221] on span "Completed" at bounding box center [223, 224] width 26 height 6
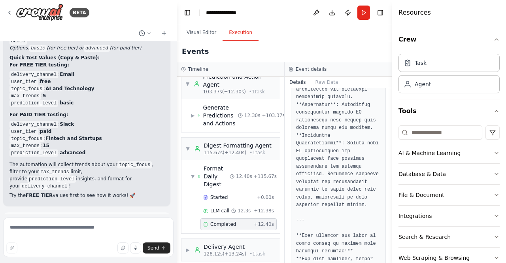
scroll to position [1099, 0]
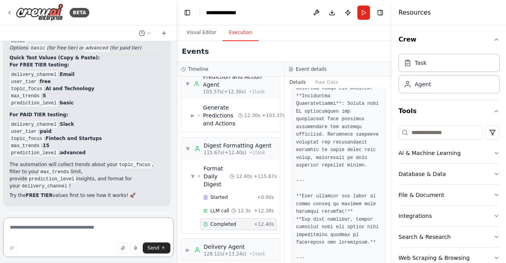
click at [89, 228] on textarea at bounding box center [88, 236] width 170 height 39
type textarea "**********"
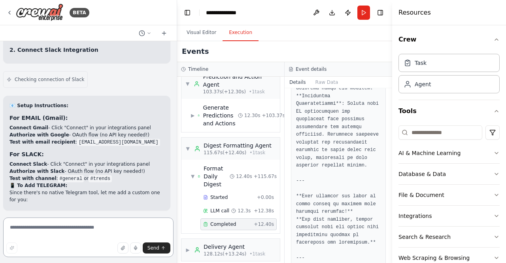
scroll to position [4424, 0]
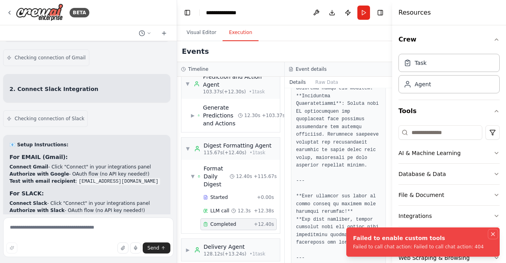
click at [491, 233] on icon "Notifications (F8)" at bounding box center [492, 234] width 6 height 6
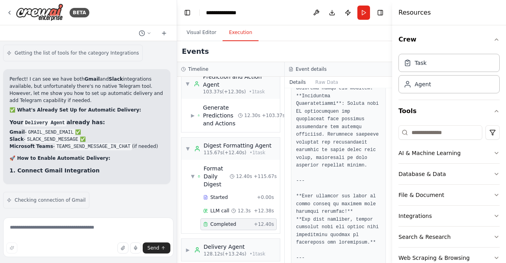
scroll to position [4218, 0]
drag, startPoint x: 8, startPoint y: 135, endPoint x: 115, endPoint y: 162, distance: 110.3
copy div "For EMAIL (Gmail): Connect Gmail - Click "Connect" in your integrations panel A…"
click at [70, 230] on textarea at bounding box center [88, 236] width 170 height 39
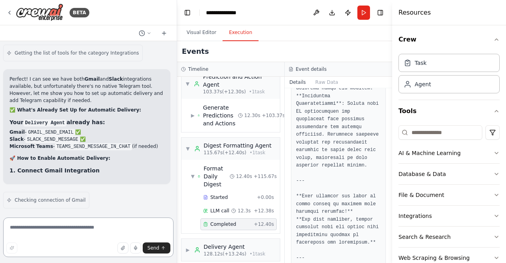
paste textarea "**********"
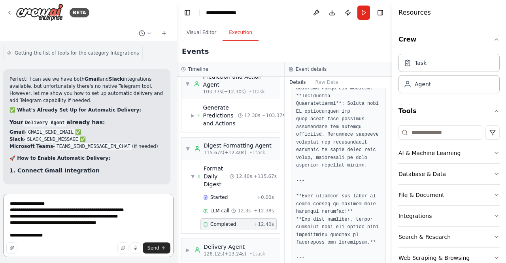
type textarea "**********"
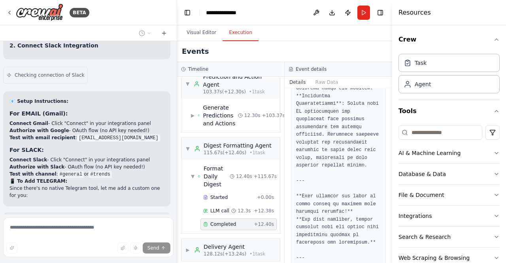
scroll to position [4449, 0]
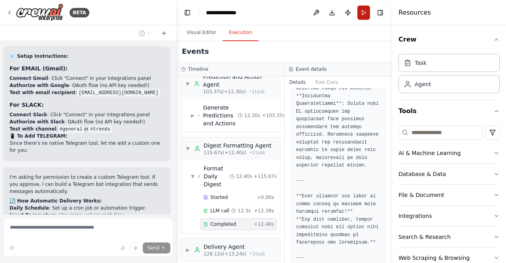
click at [363, 13] on button "Run" at bounding box center [363, 13] width 13 height 14
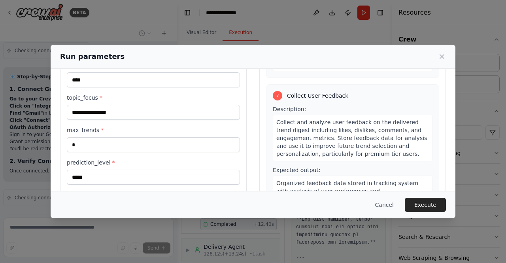
scroll to position [83, 0]
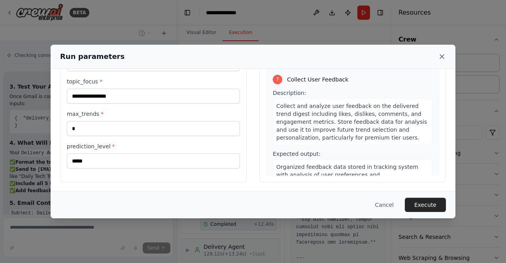
click at [441, 55] on icon at bounding box center [442, 57] width 8 height 8
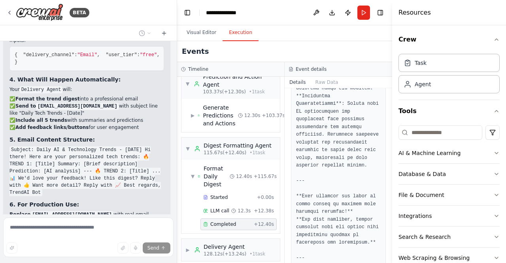
scroll to position [5044, 0]
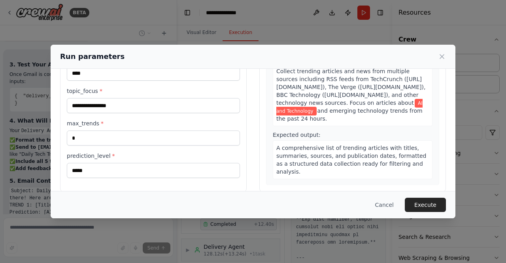
scroll to position [75, 0]
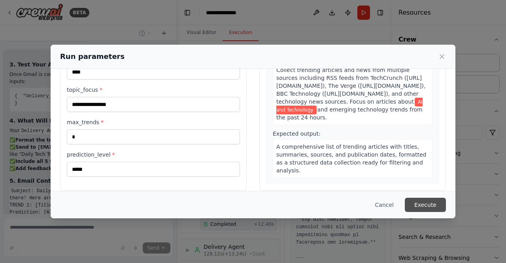
click at [426, 200] on button "Execute" at bounding box center [424, 204] width 41 height 14
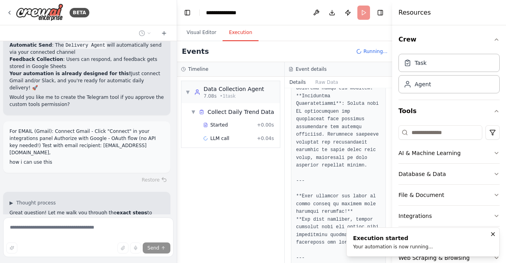
scroll to position [4632, 0]
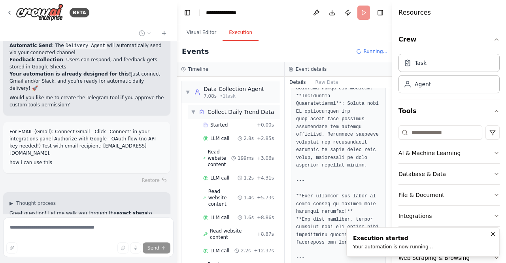
click at [195, 111] on span "▼" at bounding box center [193, 112] width 5 height 6
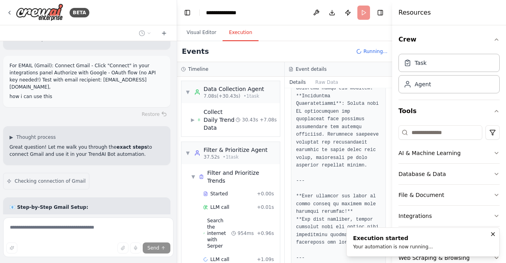
scroll to position [4699, 0]
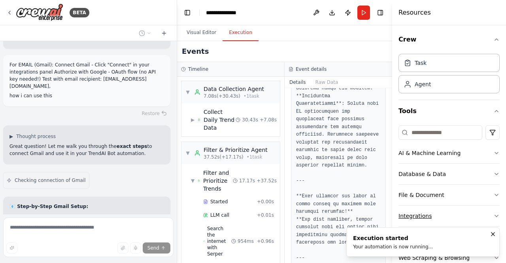
click at [493, 214] on icon "button" at bounding box center [496, 215] width 6 height 6
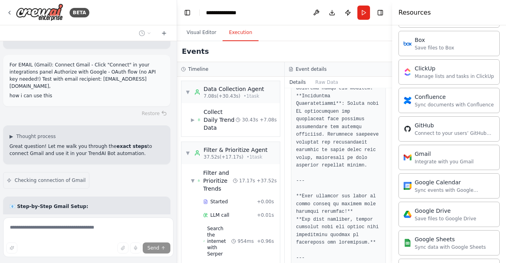
scroll to position [228, 0]
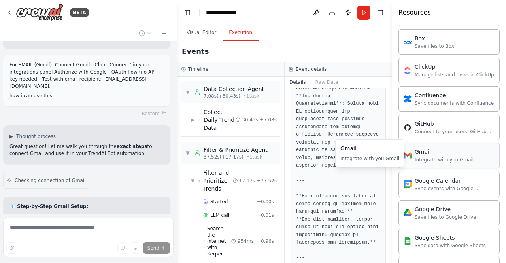
click at [436, 153] on div "Gmail Integrate with you Gmail" at bounding box center [443, 155] width 59 height 15
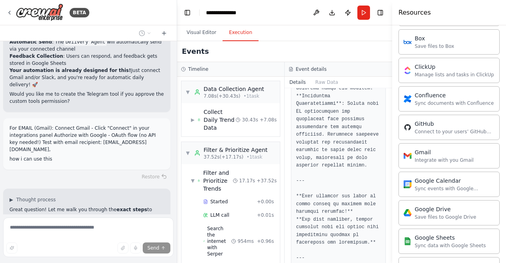
scroll to position [4640, 0]
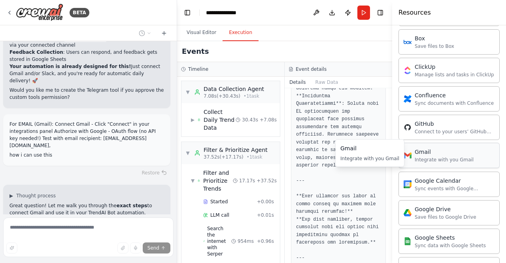
click at [423, 152] on div "Gmail" at bounding box center [443, 152] width 59 height 8
click at [430, 153] on div "Gmail" at bounding box center [443, 152] width 59 height 8
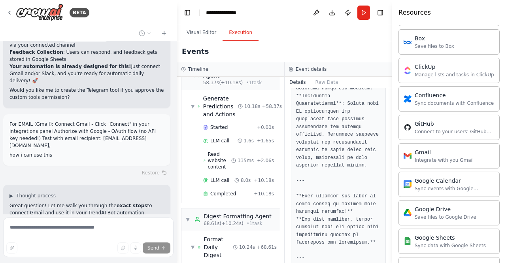
scroll to position [568, 0]
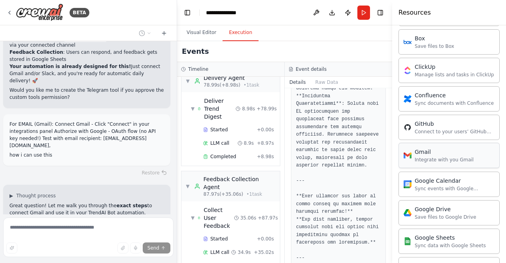
click at [420, 153] on div "Gmail" at bounding box center [443, 152] width 59 height 8
drag, startPoint x: 420, startPoint y: 153, endPoint x: 437, endPoint y: 157, distance: 17.4
click at [437, 157] on div "Integrate with you Gmail" at bounding box center [443, 159] width 59 height 6
click at [446, 158] on div "Integrate with you Gmail" at bounding box center [443, 161] width 59 height 6
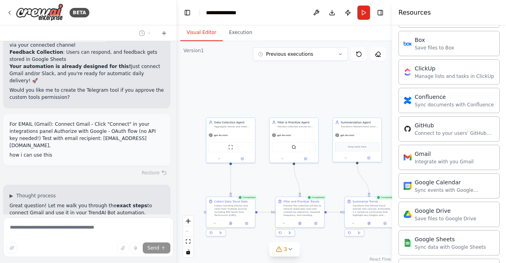
click at [199, 33] on button "Visual Editor" at bounding box center [201, 32] width 42 height 17
click at [438, 154] on div "Gmail Integrate with you Gmail" at bounding box center [443, 156] width 59 height 15
click at [449, 154] on div "Gmail" at bounding box center [443, 153] width 59 height 8
click at [429, 158] on div "Integrate with you Gmail" at bounding box center [443, 161] width 59 height 6
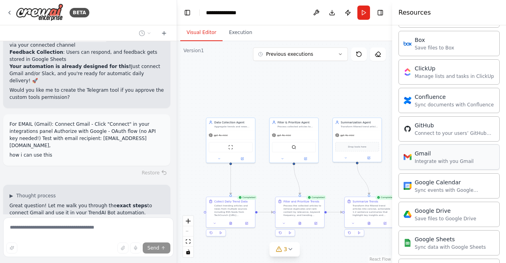
click at [429, 158] on div "Integrate with you Gmail" at bounding box center [443, 161] width 59 height 6
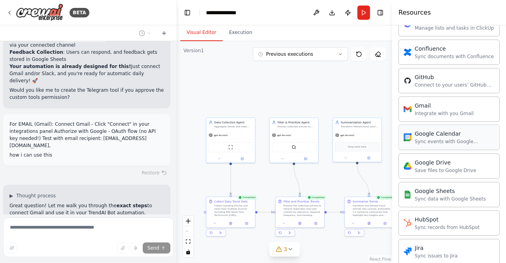
scroll to position [280, 0]
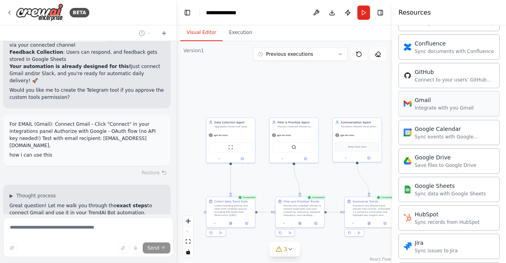
click at [451, 105] on div "Integrate with you Gmail" at bounding box center [443, 108] width 59 height 6
click at [419, 100] on div "Gmail" at bounding box center [443, 100] width 59 height 8
drag, startPoint x: 419, startPoint y: 100, endPoint x: 443, endPoint y: 101, distance: 23.7
click at [443, 101] on div "Gmail Integrate with you Gmail" at bounding box center [443, 103] width 59 height 15
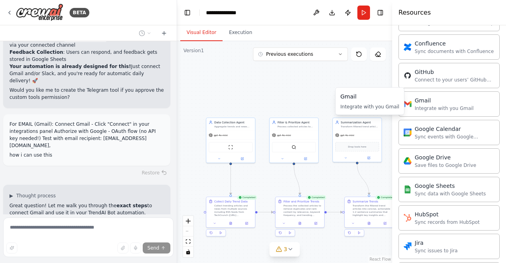
click at [366, 102] on div "Gmail Integrate with you Gmail" at bounding box center [369, 100] width 59 height 17
click at [376, 101] on div "Gmail Integrate with you Gmail" at bounding box center [369, 100] width 59 height 17
click at [472, 112] on div "Gmail Integrate with you Gmail" at bounding box center [448, 103] width 101 height 25
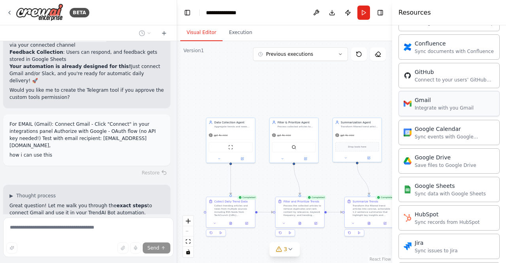
click at [472, 112] on div "Gmail Integrate with you Gmail" at bounding box center [448, 103] width 101 height 25
click at [439, 105] on div "Integrate with you Gmail" at bounding box center [443, 108] width 59 height 6
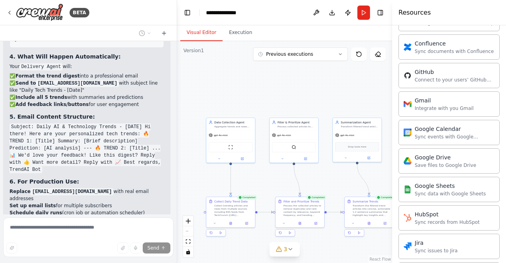
scroll to position [5057, 0]
click at [359, 106] on div "Integrate with you Gmail" at bounding box center [369, 106] width 59 height 6
click at [365, 101] on div "Gmail Integrate with you Gmail" at bounding box center [369, 100] width 59 height 17
click at [449, 102] on div "Gmail Integrate with you Gmail" at bounding box center [443, 103] width 59 height 15
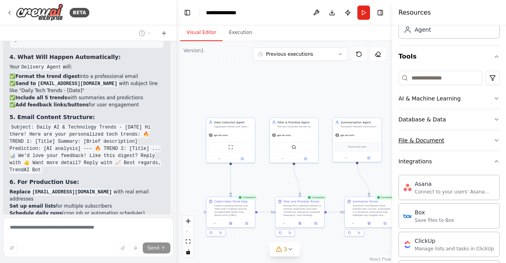
scroll to position [120, 0]
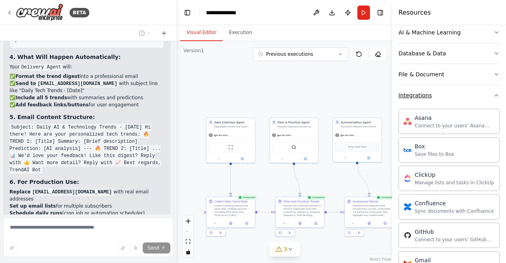
click at [493, 96] on icon "button" at bounding box center [496, 95] width 6 height 6
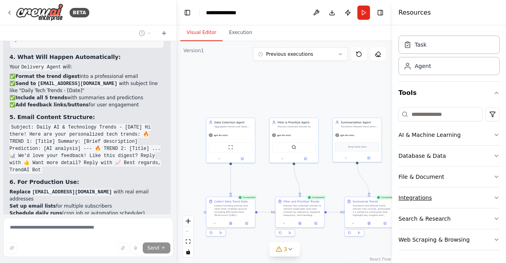
scroll to position [17, 0]
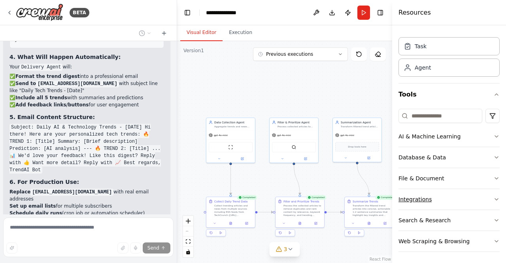
click at [484, 196] on button "Integrations" at bounding box center [448, 199] width 101 height 21
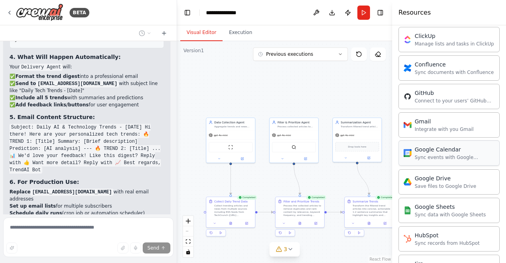
scroll to position [259, 0]
click at [453, 125] on div "Integrate with you Gmail" at bounding box center [443, 128] width 59 height 6
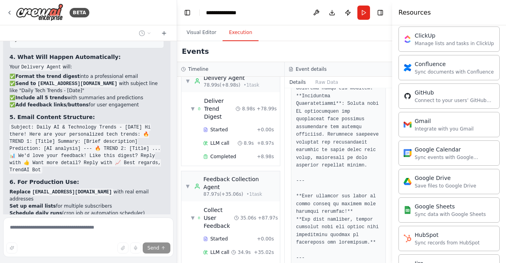
click at [235, 33] on button "Execution" at bounding box center [240, 32] width 36 height 17
click at [331, 14] on button "Download" at bounding box center [331, 13] width 13 height 14
click at [268, 17] on header "**********" at bounding box center [284, 12] width 215 height 25
click at [244, 13] on div "**********" at bounding box center [227, 13] width 43 height 8
click at [249, 12] on div "**********" at bounding box center [235, 13] width 59 height 8
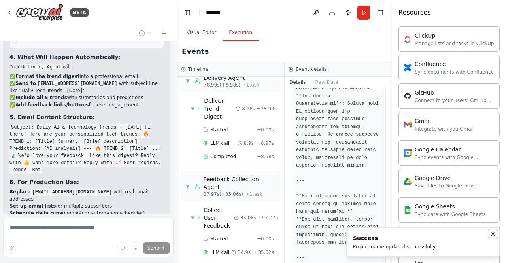
click at [491, 237] on icon "Notifications (F8)" at bounding box center [492, 234] width 6 height 6
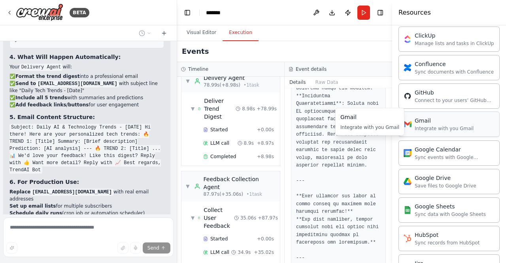
click at [431, 128] on div "Integrate with you Gmail" at bounding box center [443, 128] width 59 height 6
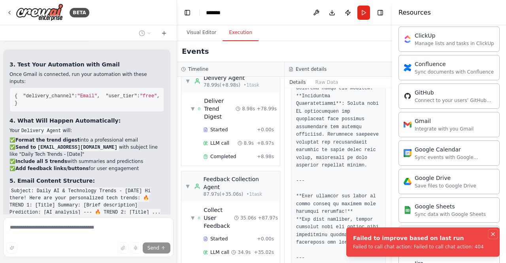
click at [492, 233] on icon "Notifications (F8)" at bounding box center [492, 234] width 6 height 6
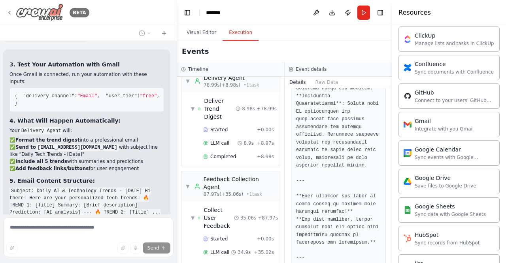
click at [10, 12] on icon at bounding box center [9, 12] width 6 height 6
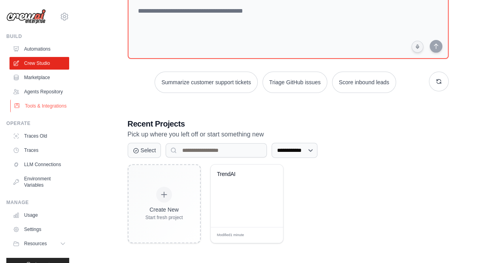
click at [31, 112] on link "Tools & Integrations" at bounding box center [40, 106] width 60 height 13
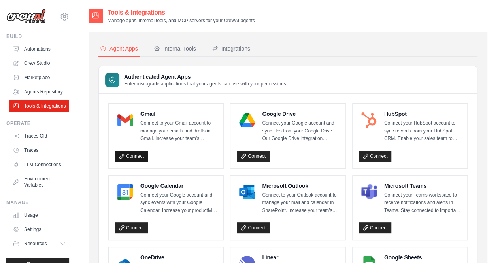
click at [135, 154] on link "Connect" at bounding box center [131, 155] width 33 height 11
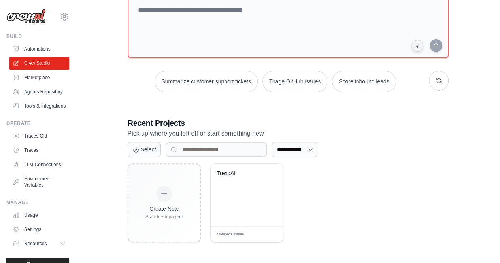
scroll to position [55, 0]
click at [269, 235] on div "Modified 1 minute Edit" at bounding box center [247, 235] width 72 height 16
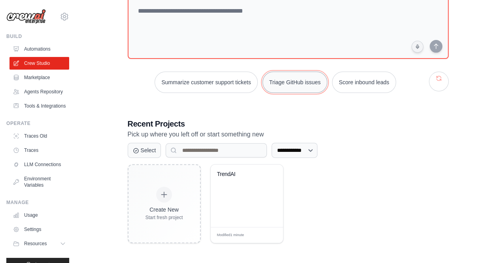
click at [290, 90] on button "Triage GitHub issues" at bounding box center [294, 81] width 65 height 21
click at [270, 233] on span "Edit" at bounding box center [267, 234] width 8 height 7
click at [234, 188] on div "TrendAI" at bounding box center [247, 195] width 72 height 62
click at [231, 234] on span "Modified 1 minute" at bounding box center [230, 235] width 27 height 6
click at [268, 235] on span "Edit" at bounding box center [267, 234] width 8 height 7
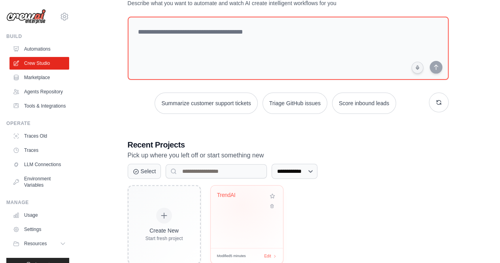
scroll to position [55, 0]
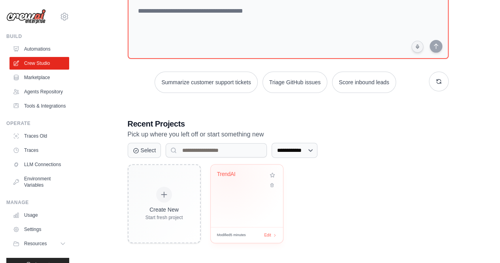
click at [227, 174] on div "TrendAI" at bounding box center [241, 174] width 48 height 7
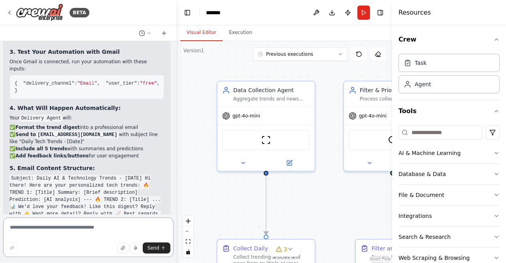
scroll to position [4968, 0]
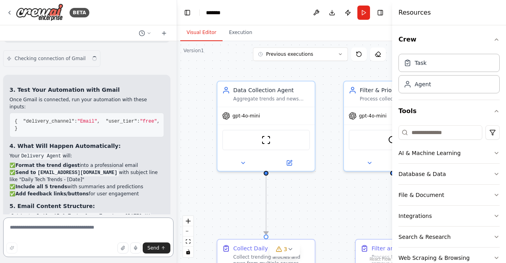
click at [74, 231] on textarea at bounding box center [88, 236] width 170 height 39
type textarea "**********"
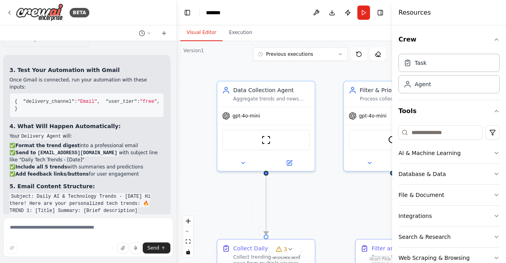
scroll to position [5032, 0]
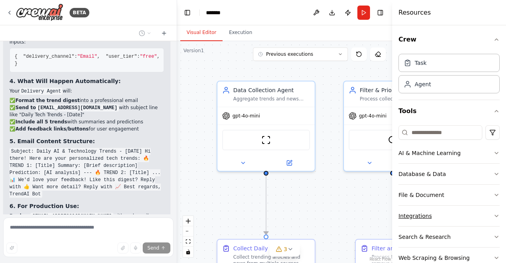
click at [481, 216] on button "Integrations" at bounding box center [448, 215] width 101 height 21
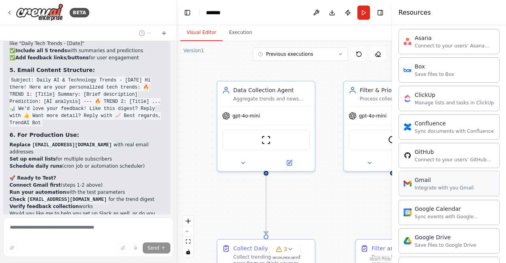
scroll to position [201, 0]
click at [426, 184] on div "Integrate with you Gmail" at bounding box center [443, 187] width 59 height 6
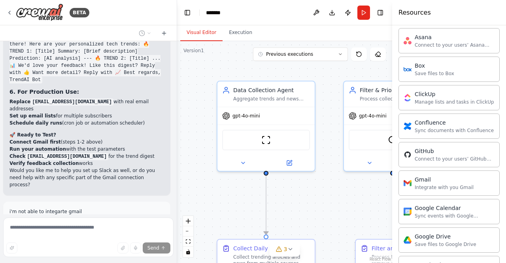
scroll to position [5147, 0]
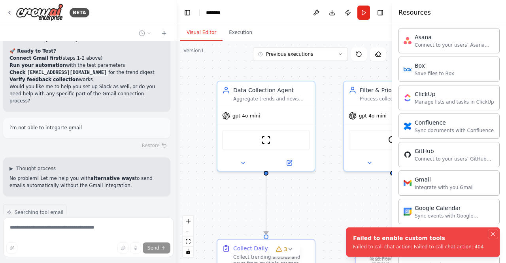
scroll to position [5241, 0]
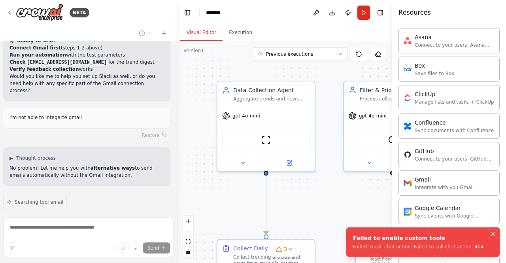
click at [493, 234] on icon "Notifications (F8)" at bounding box center [492, 234] width 6 height 6
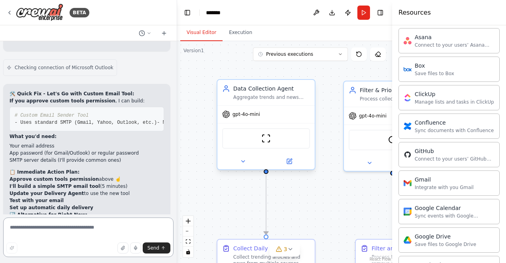
scroll to position [5645, 0]
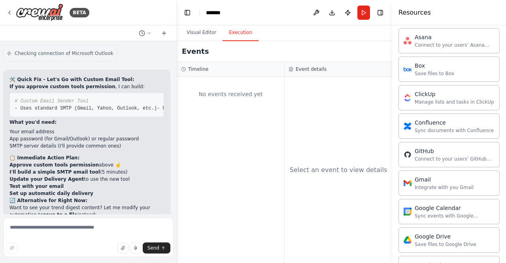
click at [235, 37] on button "Execution" at bounding box center [240, 32] width 36 height 17
click at [365, 11] on button "Run" at bounding box center [363, 13] width 13 height 14
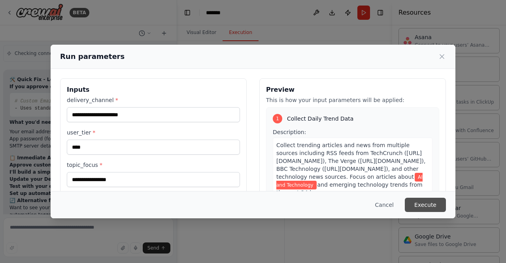
click at [421, 203] on button "Execute" at bounding box center [424, 204] width 41 height 14
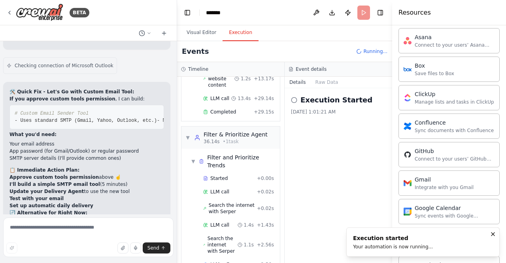
scroll to position [5632, 0]
click at [61, 230] on textarea at bounding box center [88, 236] width 170 height 39
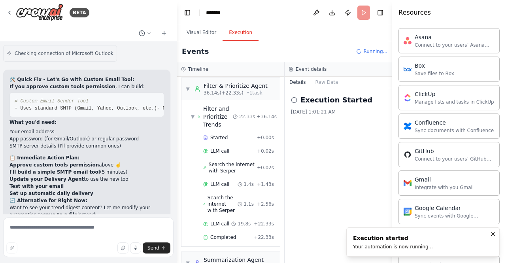
scroll to position [299, 0]
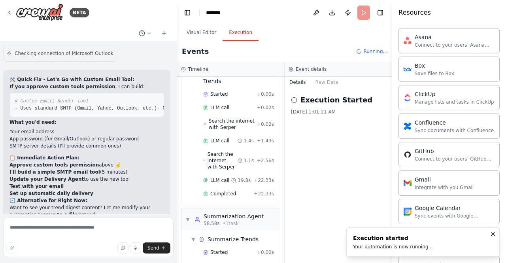
drag, startPoint x: 8, startPoint y: 152, endPoint x: 137, endPoint y: 161, distance: 128.7
copy li "✅ Approve custom tools → I'll build an SMTP email sender (recommended)"
paste textarea "**********"
click at [39, 227] on textarea at bounding box center [88, 236] width 170 height 39
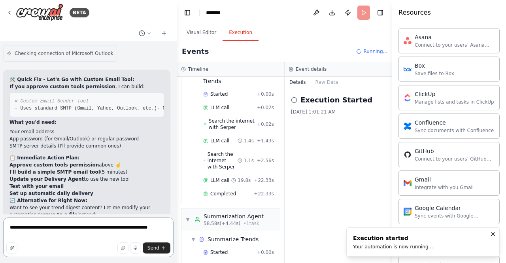
scroll to position [408, 0]
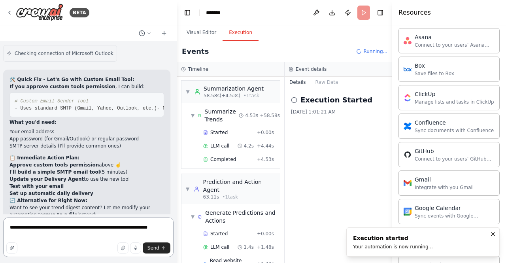
drag, startPoint x: 53, startPoint y: 234, endPoint x: 9, endPoint y: 235, distance: 44.3
click at [9, 235] on textarea "**********" at bounding box center [88, 236] width 170 height 39
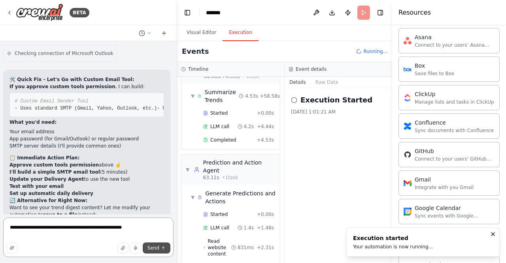
type textarea "**********"
click at [164, 247] on icon "submit" at bounding box center [163, 247] width 5 height 5
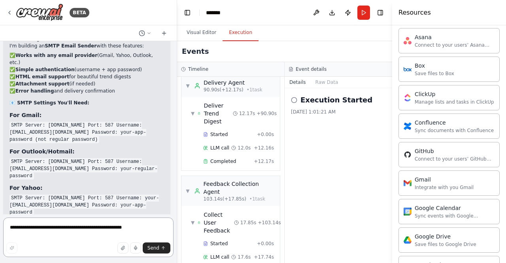
scroll to position [6071, 0]
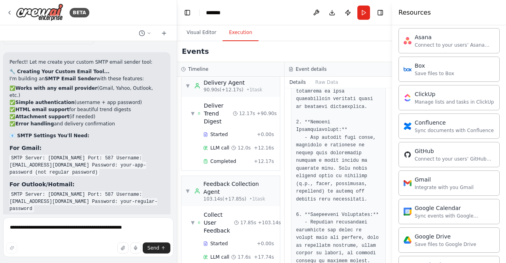
scroll to position [652, 0]
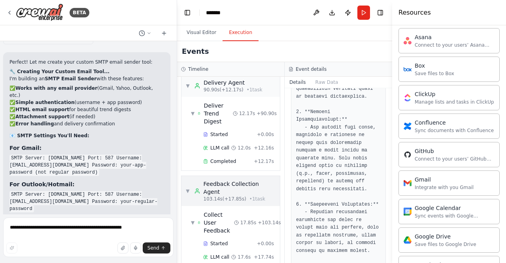
click at [190, 180] on div "▼ Feedback Collection Agent 103.14s (+17.85s) • 1 task" at bounding box center [230, 191] width 90 height 22
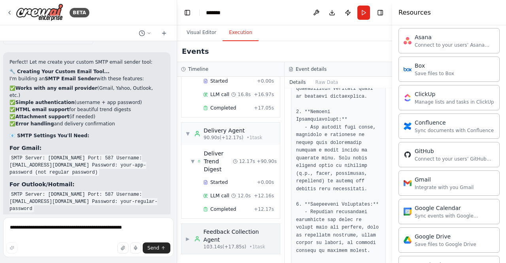
scroll to position [703, 0]
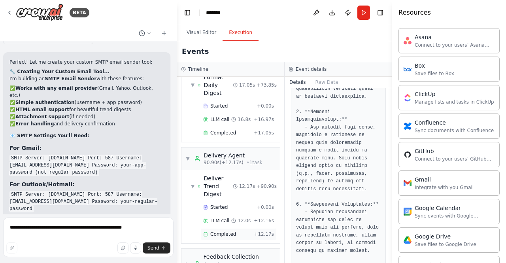
click at [228, 231] on span "Completed" at bounding box center [223, 234] width 26 height 6
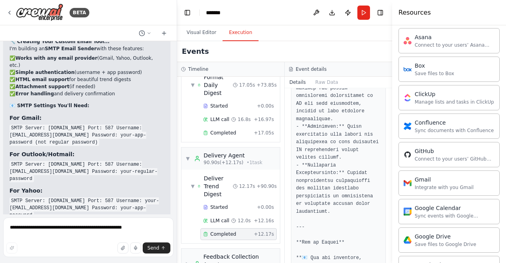
scroll to position [6100, 0]
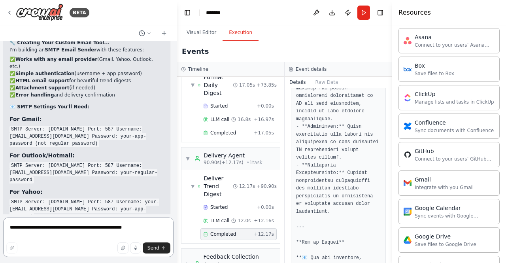
click at [62, 231] on textarea "**********" at bounding box center [88, 236] width 170 height 39
type textarea "****"
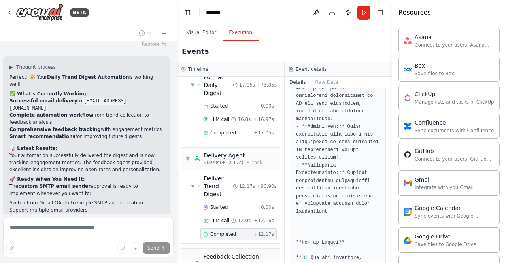
scroll to position [6438, 0]
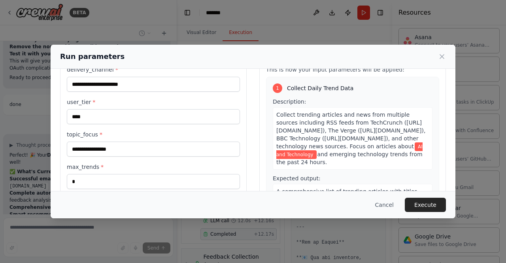
scroll to position [83, 0]
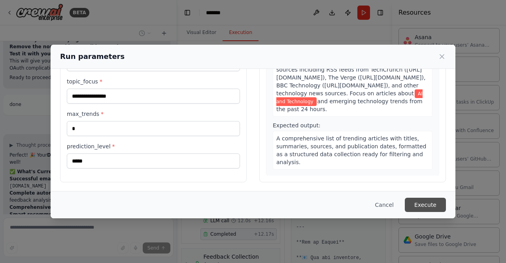
click at [421, 203] on button "Execute" at bounding box center [424, 204] width 41 height 14
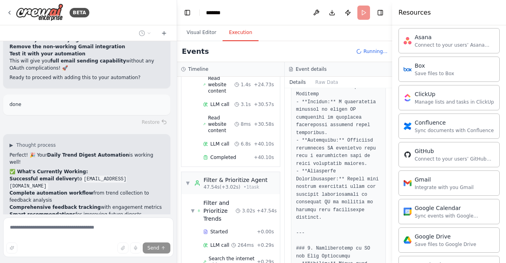
scroll to position [815, 0]
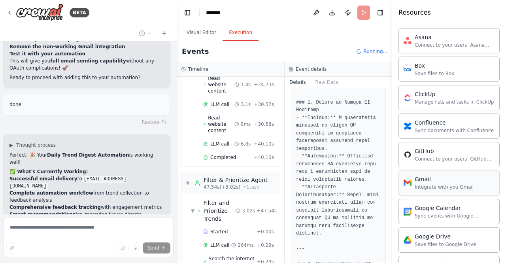
click at [425, 184] on div "Integrate with you Gmail" at bounding box center [443, 187] width 59 height 6
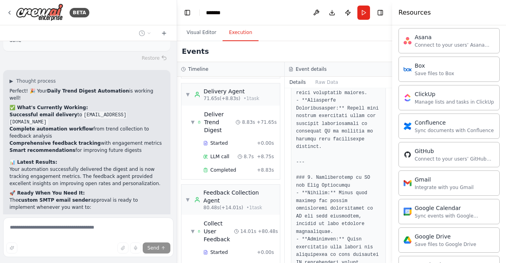
scroll to position [1014, 0]
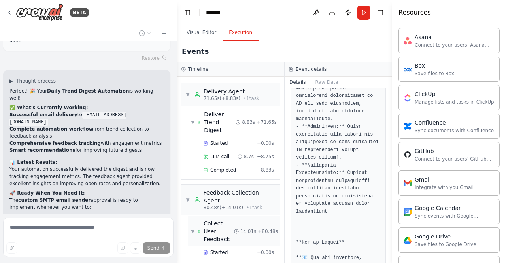
click at [191, 228] on span "▼" at bounding box center [193, 231] width 4 height 6
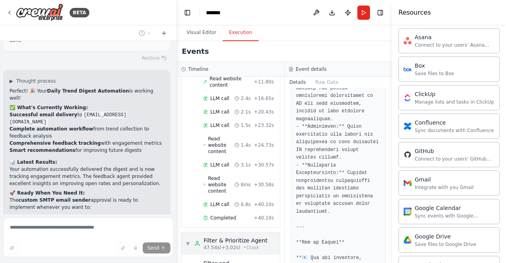
scroll to position [169, 0]
click at [226, 213] on span "Completed" at bounding box center [223, 216] width 26 height 6
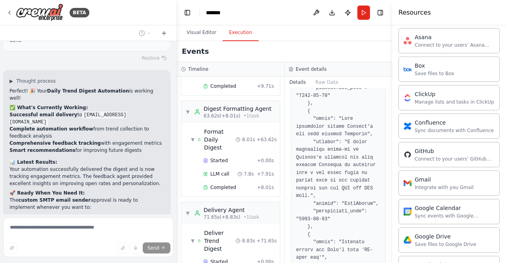
scroll to position [683, 0]
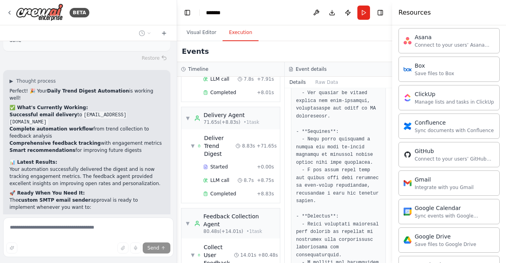
scroll to position [328, 0]
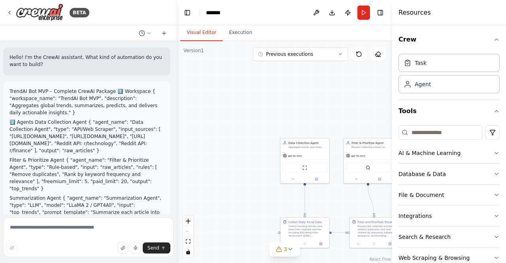
scroll to position [6372, 0]
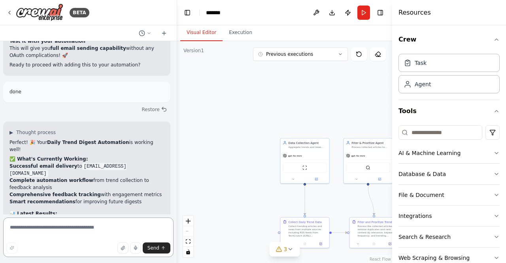
click at [72, 228] on textarea at bounding box center [88, 236] width 170 height 39
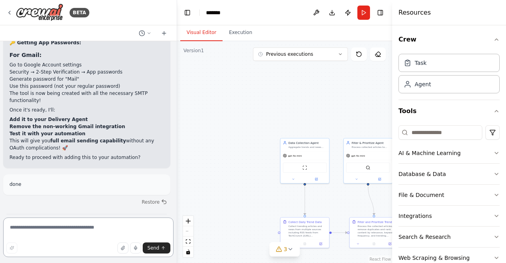
scroll to position [6334, 0]
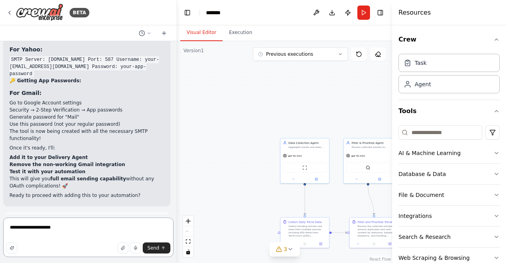
type textarea "**********"
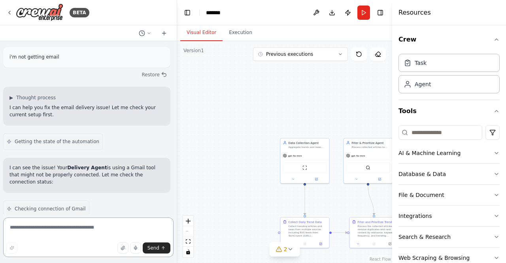
scroll to position [6783, 0]
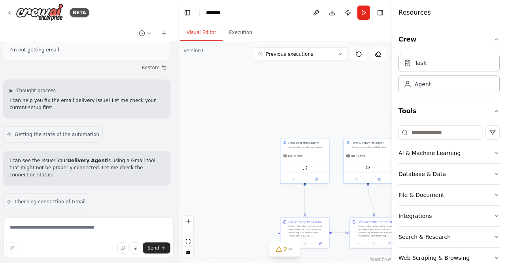
drag, startPoint x: 16, startPoint y: 113, endPoint x: 127, endPoint y: 133, distance: 112.8
copy div "I'm now building your custom SMTP email sender that will: ✅ Work with any email…"
click at [49, 228] on textarea at bounding box center [88, 236] width 170 height 39
paste textarea "**********"
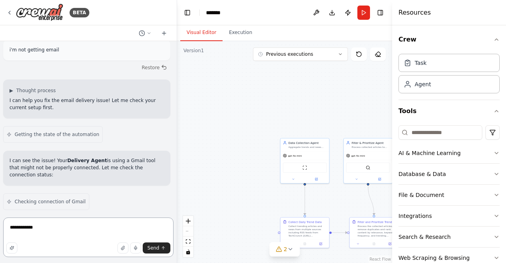
type textarea "**********"
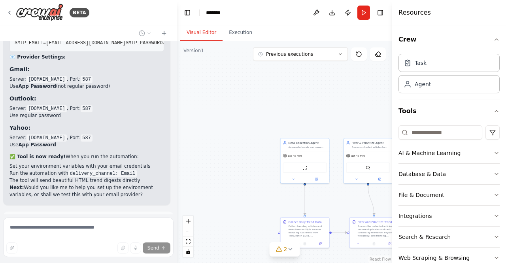
scroll to position [7901, 0]
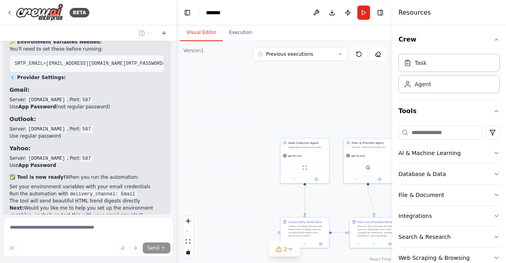
click at [16, 66] on span "SMTP_EMAIL=[EMAIL_ADDRESS][DOMAIN_NAME]" at bounding box center [70, 64] width 111 height 6
click at [74, 66] on span "SMTP_EMAIL=[EMAIL_ADDRESS][DOMAIN_NAME]" at bounding box center [70, 64] width 111 height 6
click at [126, 66] on span "SMTP_PASSWORD=your-app-password" at bounding box center [170, 64] width 88 height 6
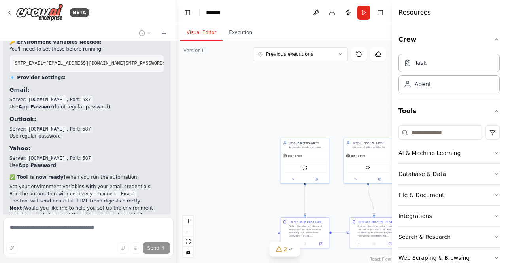
click at [126, 66] on span "SMTP_PASSWORD=your-app-password" at bounding box center [170, 64] width 88 height 6
click at [214, 66] on span "SMTP_SERVER=[DOMAIN_NAME] (optional)" at bounding box center [265, 64] width 102 height 6
click at [316, 66] on span "SMTP_PORT=587 (optional)" at bounding box center [350, 64] width 68 height 6
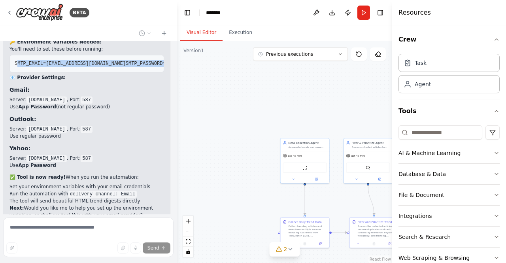
drag, startPoint x: 17, startPoint y: 144, endPoint x: 80, endPoint y: 172, distance: 69.0
click at [79, 72] on pre "SMTP_EMAIL=your-email@gmail.com SMTP_PASSWORD=your-app-password SMTP_SERVER=smt…" at bounding box center [86, 63] width 154 height 17
click at [80, 72] on pre "SMTP_EMAIL=your-email@gmail.com SMTP_PASSWORD=your-app-password SMTP_SERVER=smt…" at bounding box center [86, 63] width 154 height 17
drag, startPoint x: 80, startPoint y: 172, endPoint x: 8, endPoint y: 147, distance: 75.6
click at [8, 147] on div "I need to create the custom tool in the system first. Since I have approval for…" at bounding box center [86, 78] width 167 height 293
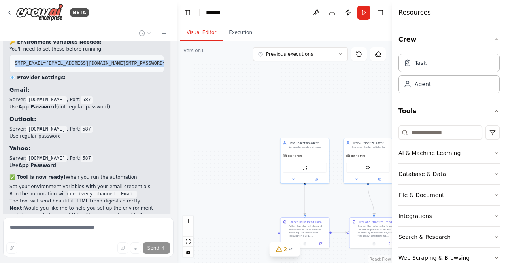
copy code "SMTP_EMAIL=your-email@gmail.com SMTP_PASSWORD=your-app-password SMTP_SERVER=smt…"
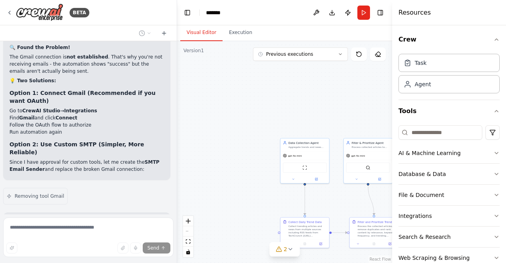
scroll to position [6964, 0]
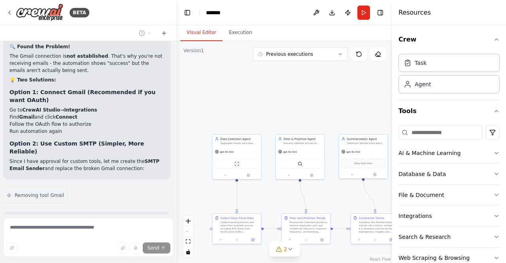
drag, startPoint x: 255, startPoint y: 150, endPoint x: 211, endPoint y: 125, distance: 50.9
click at [187, 146] on div ".deletable-edge-delete-btn { width: 20px; height: 20px; border: 0px solid #ffff…" at bounding box center [284, 152] width 215 height 222
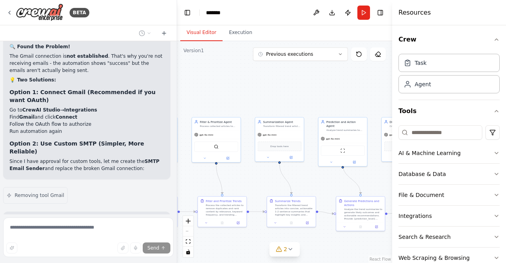
drag, startPoint x: 260, startPoint y: 114, endPoint x: 177, endPoint y: 98, distance: 85.4
click at [177, 98] on div "BETA Hello! I'm the CrewAI assistant. What kind of automation do you want to bu…" at bounding box center [253, 131] width 506 height 263
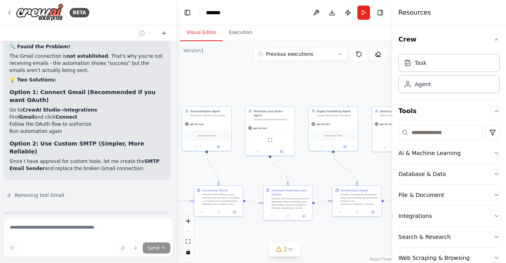
drag, startPoint x: 229, startPoint y: 105, endPoint x: 156, endPoint y: 94, distance: 73.4
click at [156, 94] on div "BETA Hello! I'm the CrewAI assistant. What kind of automation do you want to bu…" at bounding box center [253, 131] width 506 height 263
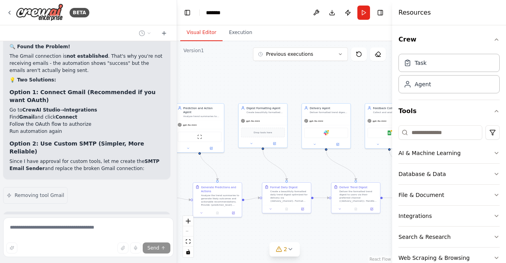
drag, startPoint x: 235, startPoint y: 90, endPoint x: 165, endPoint y: 87, distance: 70.4
click at [165, 87] on div "BETA Hello! I'm the CrewAI assistant. What kind of automation do you want to bu…" at bounding box center [253, 131] width 506 height 263
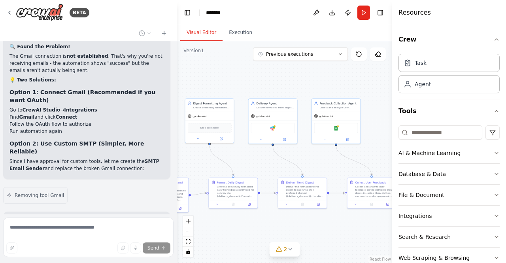
drag, startPoint x: 246, startPoint y: 87, endPoint x: 193, endPoint y: 82, distance: 53.6
click at [193, 82] on div ".deletable-edge-delete-btn { width: 20px; height: 20px; border: 0px solid #ffff…" at bounding box center [284, 152] width 215 height 222
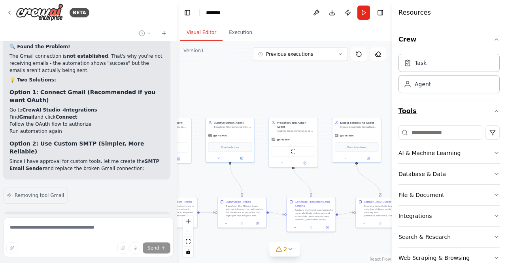
drag, startPoint x: 261, startPoint y: 83, endPoint x: 408, endPoint y: 103, distance: 148.2
click at [408, 103] on div "BETA Hello! I'm the CrewAI assistant. What kind of automation do you want to bu…" at bounding box center [253, 131] width 506 height 263
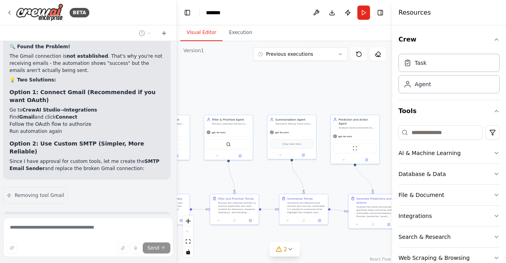
drag, startPoint x: 307, startPoint y: 103, endPoint x: 369, endPoint y: 100, distance: 61.7
click at [369, 100] on div ".deletable-edge-delete-btn { width: 20px; height: 20px; border: 0px solid #ffff…" at bounding box center [284, 152] width 215 height 222
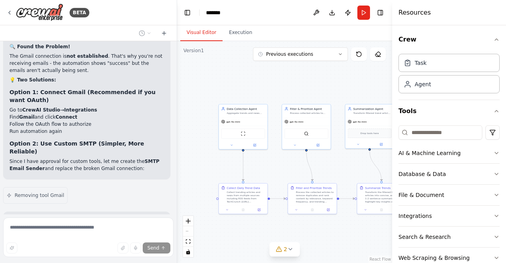
drag, startPoint x: 273, startPoint y: 101, endPoint x: 351, endPoint y: 90, distance: 78.5
click at [351, 90] on div ".deletable-edge-delete-btn { width: 20px; height: 20px; border: 0px solid #ffff…" at bounding box center [284, 152] width 215 height 222
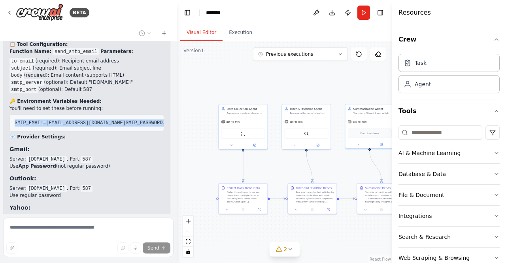
scroll to position [7870, 0]
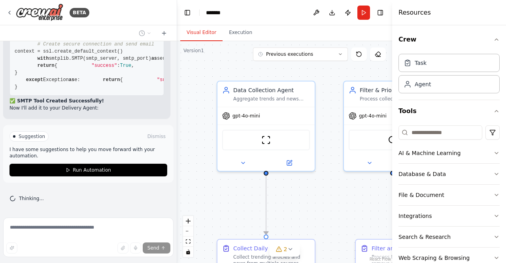
scroll to position [8509, 0]
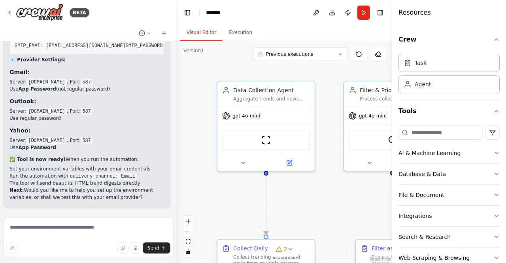
scroll to position [8024, 0]
click at [30, 226] on textarea at bounding box center [88, 236] width 170 height 39
type textarea "**********"
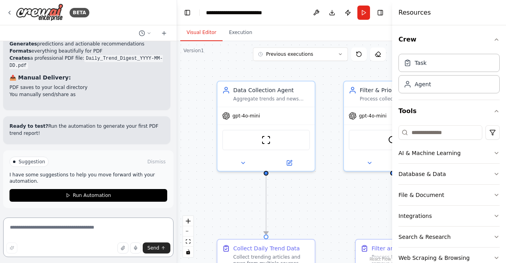
scroll to position [9091, 0]
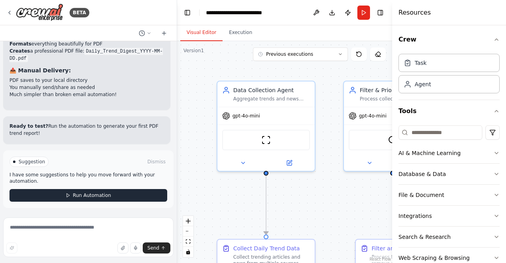
click at [125, 196] on button "Run Automation" at bounding box center [88, 195] width 158 height 13
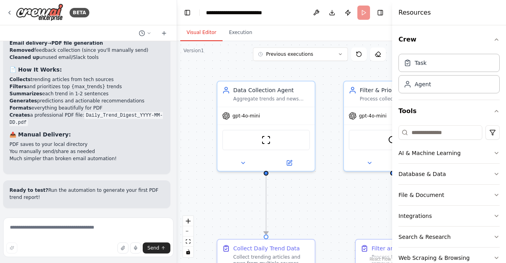
scroll to position [9027, 0]
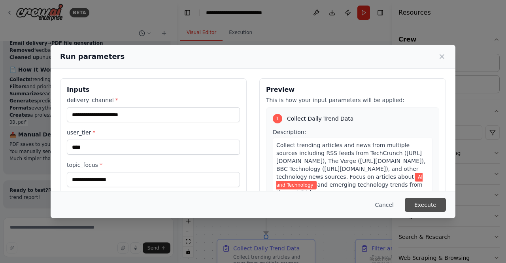
click at [430, 203] on button "Execute" at bounding box center [424, 204] width 41 height 14
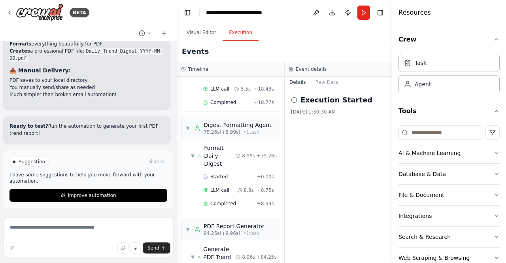
scroll to position [9091, 0]
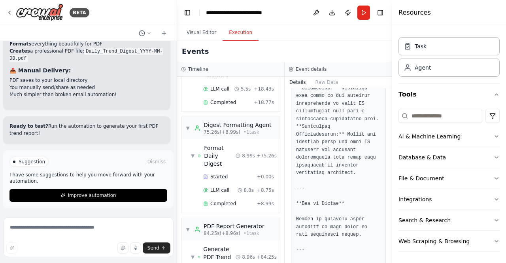
scroll to position [9073, 0]
click at [49, 226] on textarea at bounding box center [88, 236] width 170 height 39
type textarea "**********"
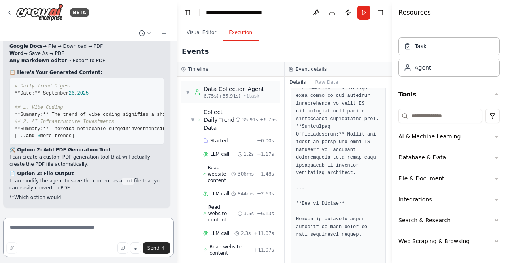
scroll to position [9413, 0]
click at [49, 227] on textarea at bounding box center [88, 236] width 170 height 39
type textarea "**********"
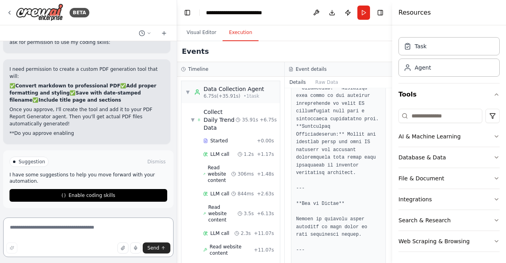
scroll to position [9645, 0]
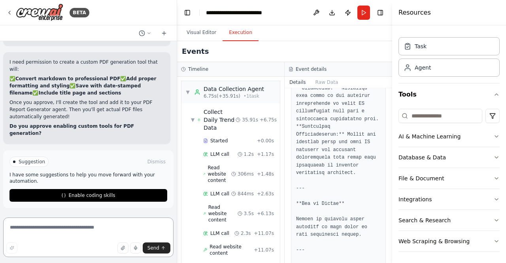
click at [56, 227] on textarea at bounding box center [88, 236] width 170 height 39
type textarea "***"
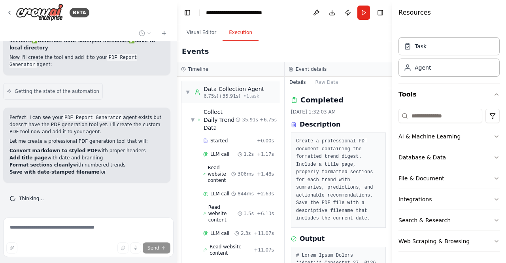
scroll to position [9906, 0]
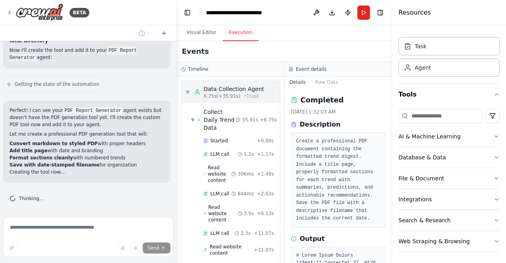
click at [188, 92] on span "▼" at bounding box center [187, 92] width 5 height 6
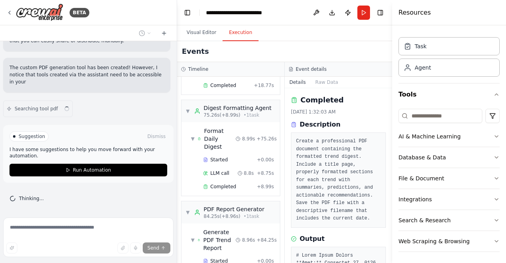
scroll to position [10160, 0]
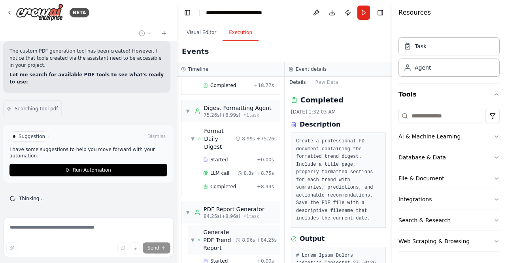
click at [193, 237] on span "▼" at bounding box center [193, 240] width 4 height 6
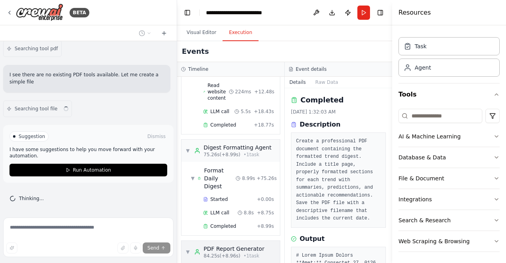
scroll to position [0, 0]
click at [188, 248] on span "▼" at bounding box center [187, 251] width 5 height 6
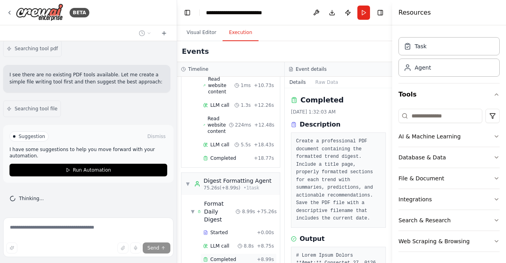
click at [230, 256] on span "Completed" at bounding box center [223, 259] width 26 height 6
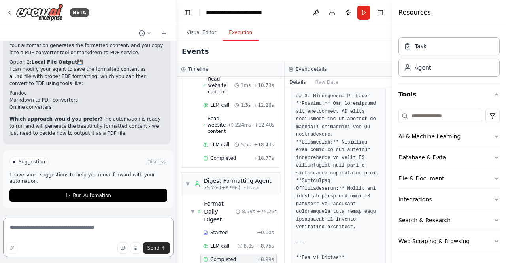
click at [51, 228] on textarea at bounding box center [88, 236] width 170 height 39
type textarea "********"
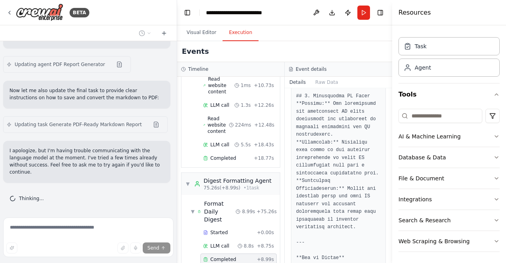
scroll to position [10595, 0]
click at [363, 11] on button "Run" at bounding box center [363, 13] width 13 height 14
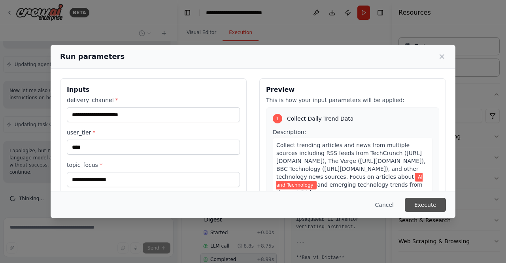
click at [414, 206] on button "Execute" at bounding box center [424, 204] width 41 height 14
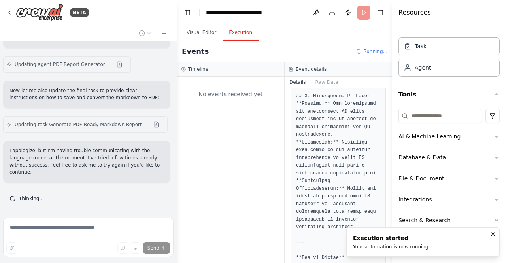
scroll to position [0, 0]
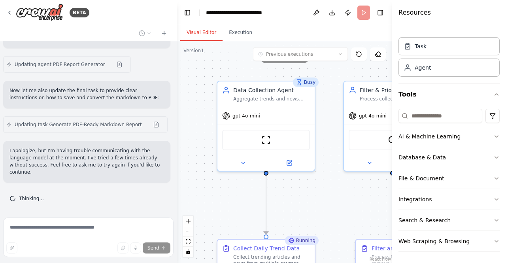
click at [204, 31] on button "Visual Editor" at bounding box center [201, 32] width 42 height 17
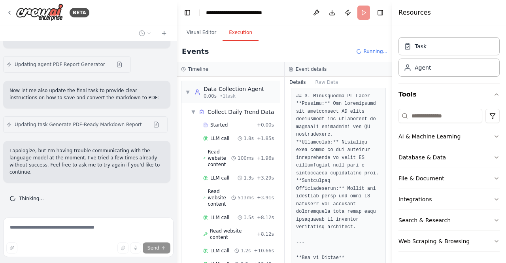
click at [241, 33] on button "Execution" at bounding box center [240, 32] width 36 height 17
click at [188, 91] on span "▼" at bounding box center [187, 92] width 5 height 6
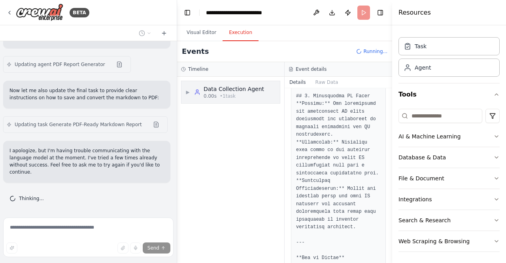
click at [187, 92] on span "▶" at bounding box center [187, 92] width 5 height 6
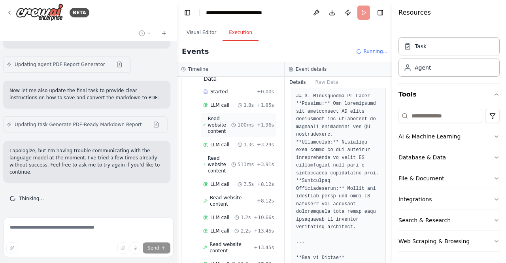
scroll to position [57, 0]
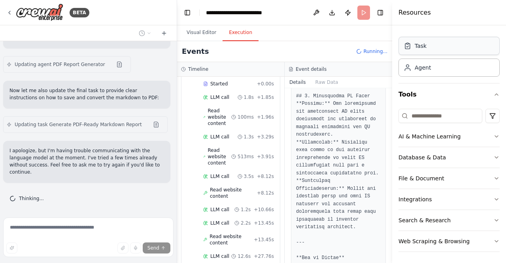
click at [423, 51] on div "Task" at bounding box center [448, 46] width 101 height 18
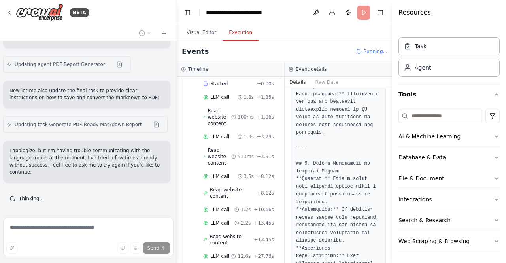
scroll to position [676, 0]
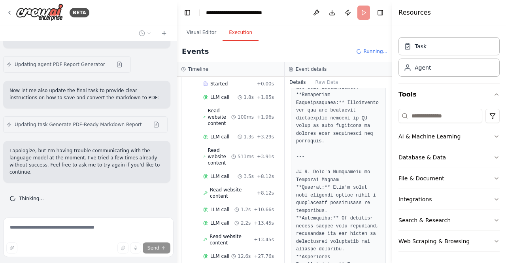
click at [294, 82] on button "Details" at bounding box center [297, 82] width 26 height 11
click at [297, 80] on button "Details" at bounding box center [297, 82] width 26 height 11
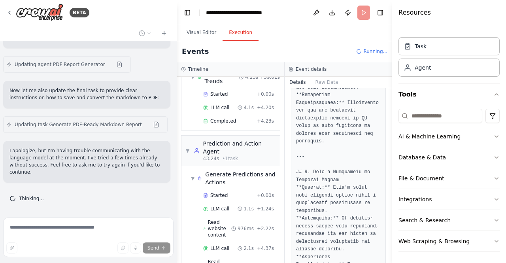
scroll to position [453, 0]
click at [213, 218] on span "Read website content" at bounding box center [220, 227] width 24 height 19
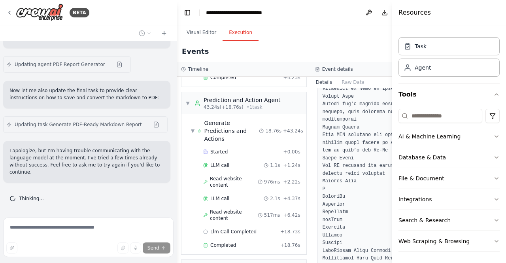
scroll to position [1277, 0]
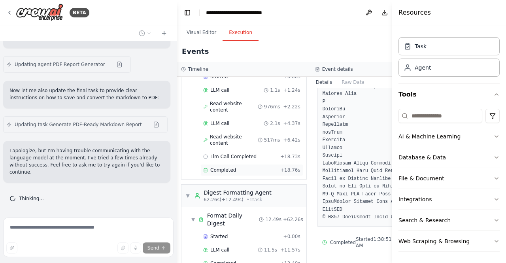
click at [227, 173] on span "Completed" at bounding box center [223, 170] width 26 height 6
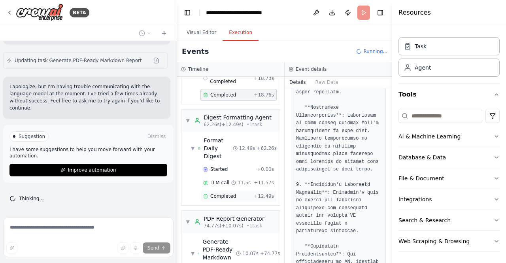
scroll to position [701, 0]
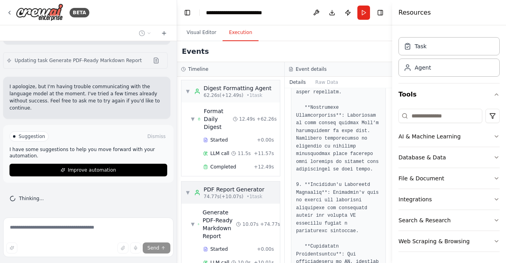
click at [188, 189] on span "▼" at bounding box center [187, 192] width 5 height 6
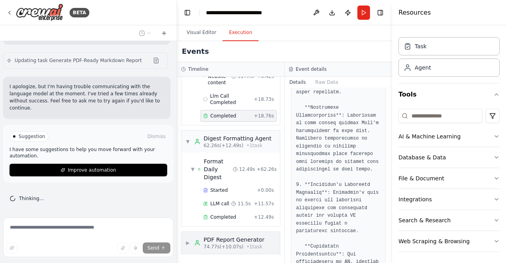
scroll to position [621, 0]
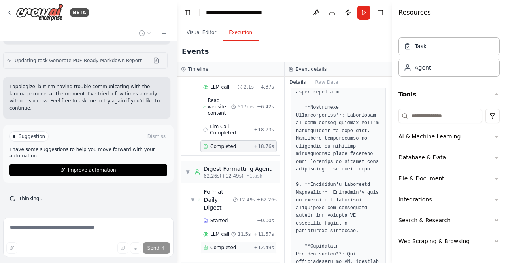
click at [221, 244] on span "Completed" at bounding box center [223, 247] width 26 height 6
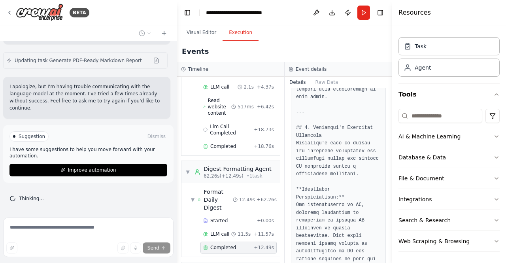
scroll to position [939, 0]
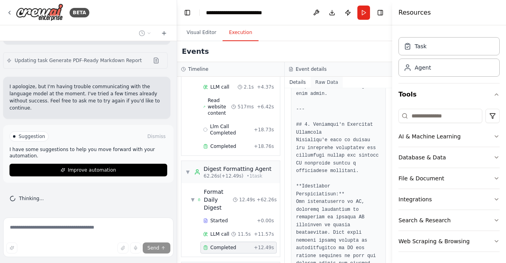
click at [318, 83] on button "Raw Data" at bounding box center [326, 82] width 32 height 11
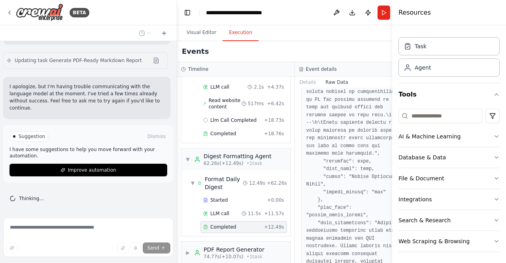
scroll to position [2205, 0]
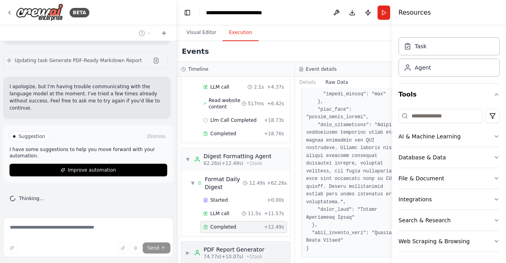
click at [186, 249] on span "▶" at bounding box center [187, 252] width 5 height 6
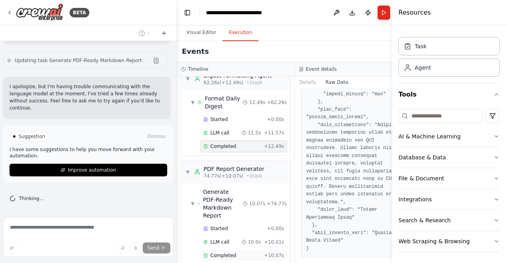
click at [216, 252] on span "Completed" at bounding box center [223, 255] width 26 height 6
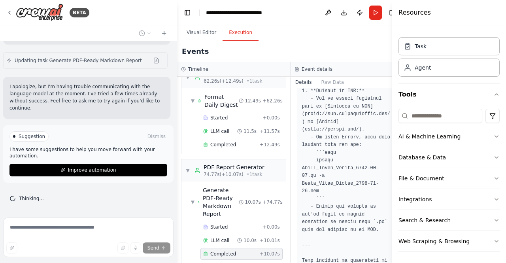
scroll to position [1384, 0]
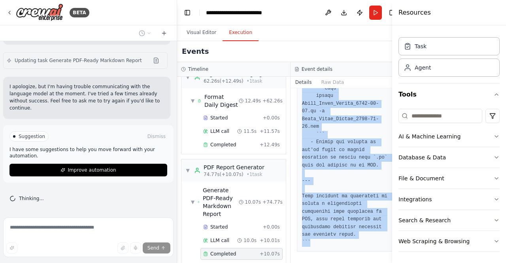
drag, startPoint x: 300, startPoint y: 145, endPoint x: 324, endPoint y: 248, distance: 106.2
copy pre "``markdown # Daily Trend Digest **Date:** September 26, 2025 --- ## Table of Co…"
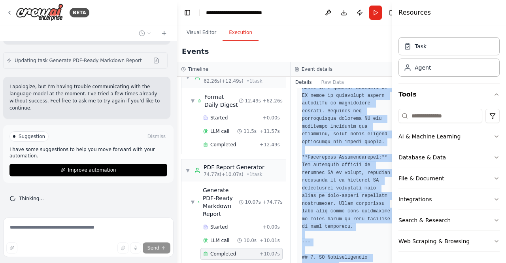
scroll to position [319, 0]
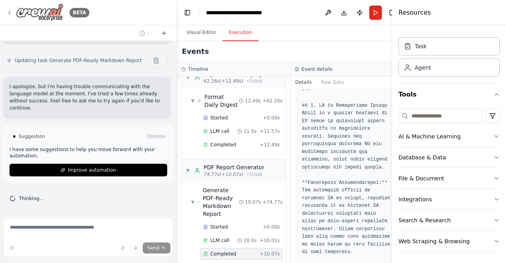
click at [9, 10] on icon at bounding box center [9, 12] width 6 height 6
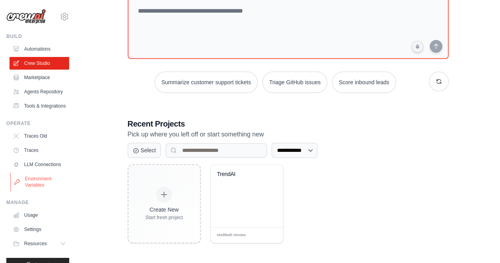
scroll to position [33, 0]
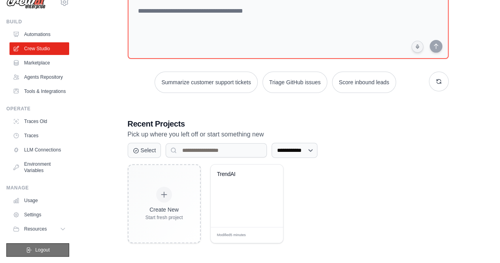
click at [43, 246] on span "Logout" at bounding box center [42, 249] width 15 height 6
